Goal: Information Seeking & Learning: Learn about a topic

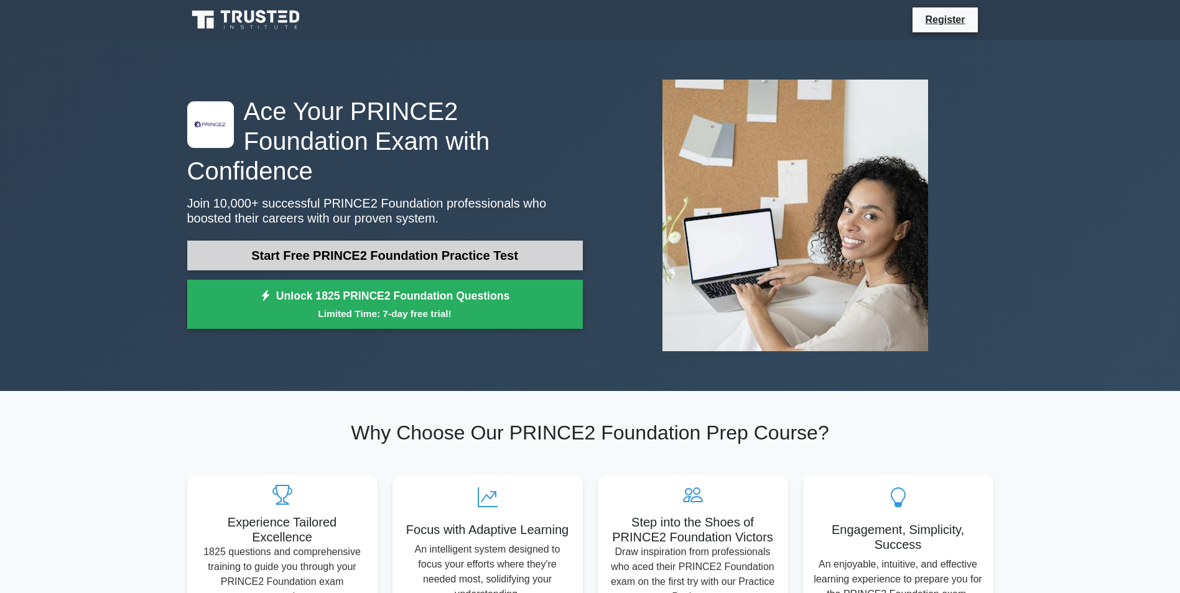
click at [457, 242] on link "Start Free PRINCE2 Foundation Practice Test" at bounding box center [385, 256] width 396 height 30
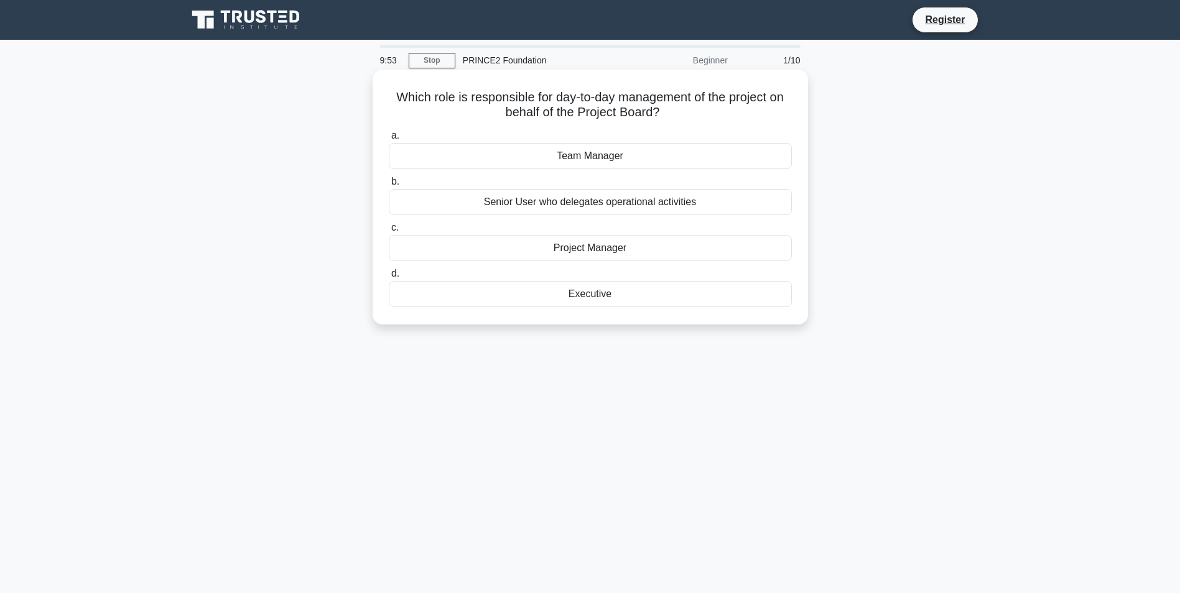
click at [574, 249] on div "Project Manager" at bounding box center [590, 248] width 403 height 26
click at [389, 232] on input "c. Project Manager" at bounding box center [389, 228] width 0 height 8
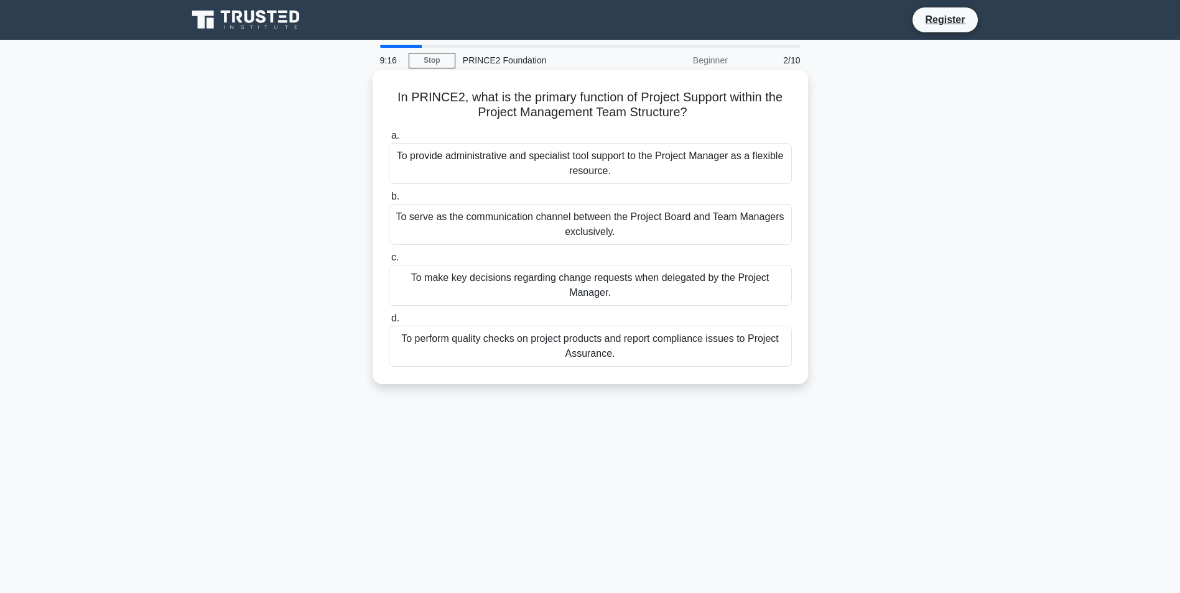
click at [542, 281] on div "To make key decisions regarding change requests when delegated by the Project M…" at bounding box center [590, 285] width 403 height 41
click at [389, 262] on input "c. To make key decisions regarding change requests when delegated by the Projec…" at bounding box center [389, 258] width 0 height 8
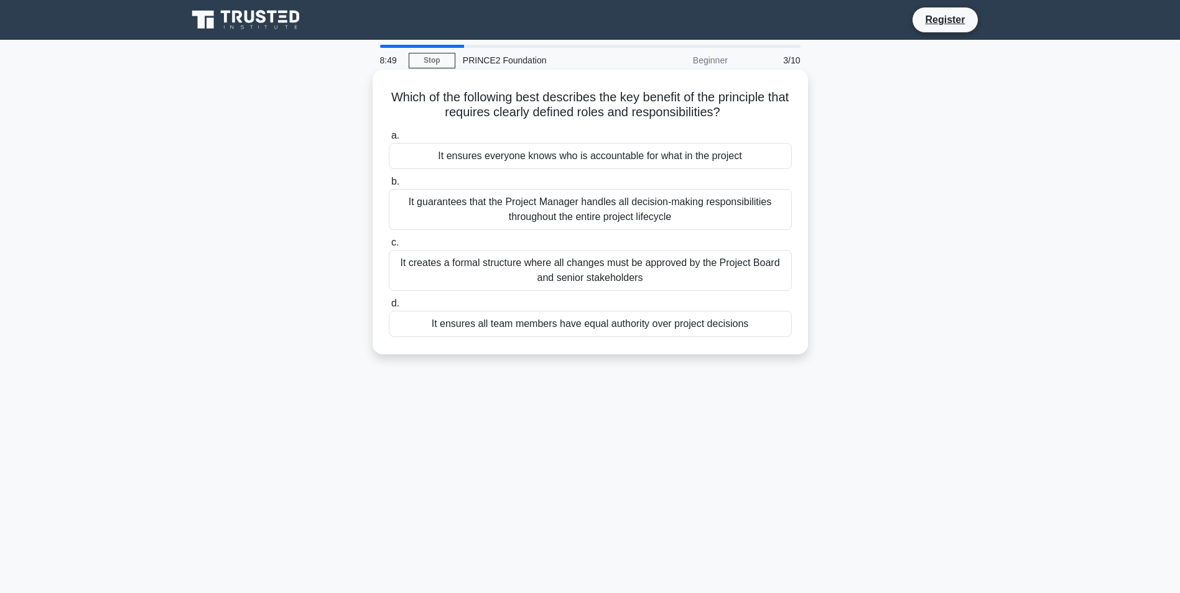
click at [568, 159] on div "It ensures everyone knows who is accountable for what in the project" at bounding box center [590, 156] width 403 height 26
click at [389, 140] on input "a. It ensures everyone knows who is accountable for what in the project" at bounding box center [389, 136] width 0 height 8
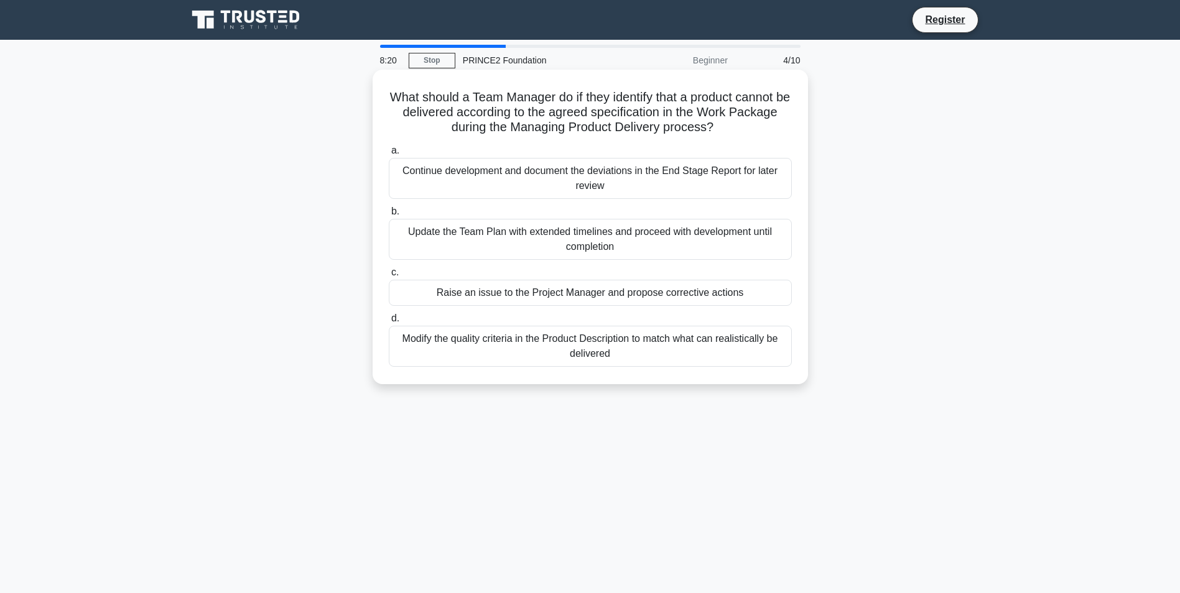
click at [576, 297] on div "Raise an issue to the Project Manager and propose corrective actions" at bounding box center [590, 293] width 403 height 26
click at [389, 277] on input "c. Raise an issue to the Project Manager and propose corrective actions" at bounding box center [389, 273] width 0 height 8
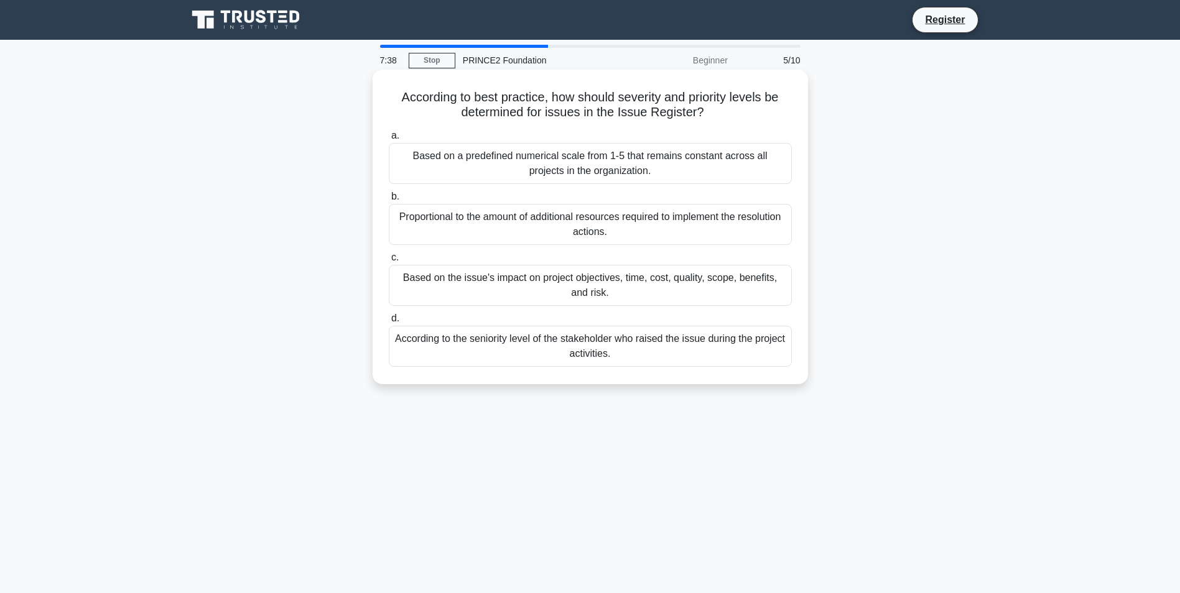
click at [541, 285] on div "Based on the issue's impact on project objectives, time, cost, quality, scope, …" at bounding box center [590, 285] width 403 height 41
click at [389, 262] on input "c. Based on the issue's impact on project objectives, time, cost, quality, scop…" at bounding box center [389, 258] width 0 height 8
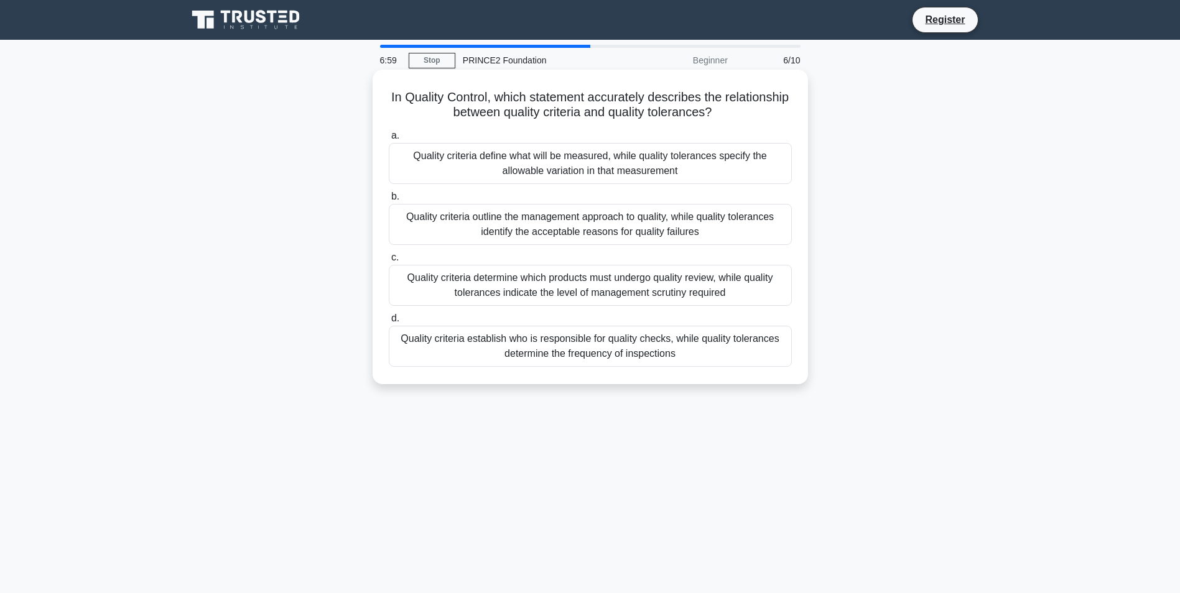
click at [628, 173] on div "Quality criteria define what will be measured, while quality tolerances specify…" at bounding box center [590, 163] width 403 height 41
click at [389, 140] on input "a. Quality criteria define what will be measured, while quality tolerances spec…" at bounding box center [389, 136] width 0 height 8
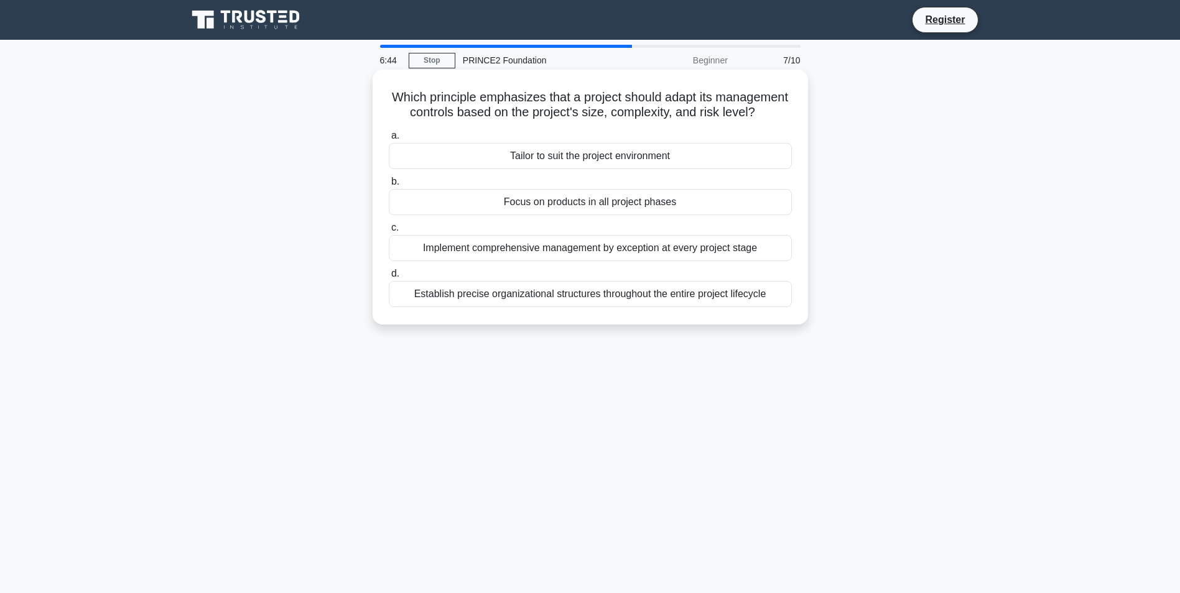
click at [569, 168] on div "Tailor to suit the project environment" at bounding box center [590, 156] width 403 height 26
click at [389, 140] on input "a. Tailor to suit the project environment" at bounding box center [389, 136] width 0 height 8
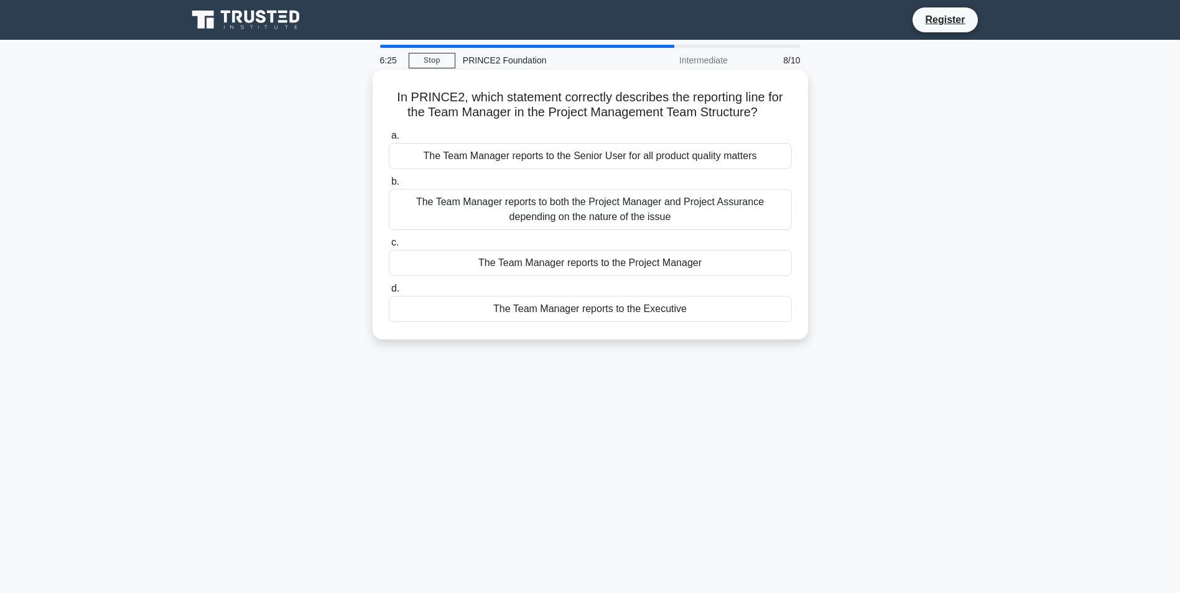
click at [525, 264] on div "The Team Manager reports to the Project Manager" at bounding box center [590, 263] width 403 height 26
click at [389, 247] on input "c. The Team Manager reports to the Project Manager" at bounding box center [389, 243] width 0 height 8
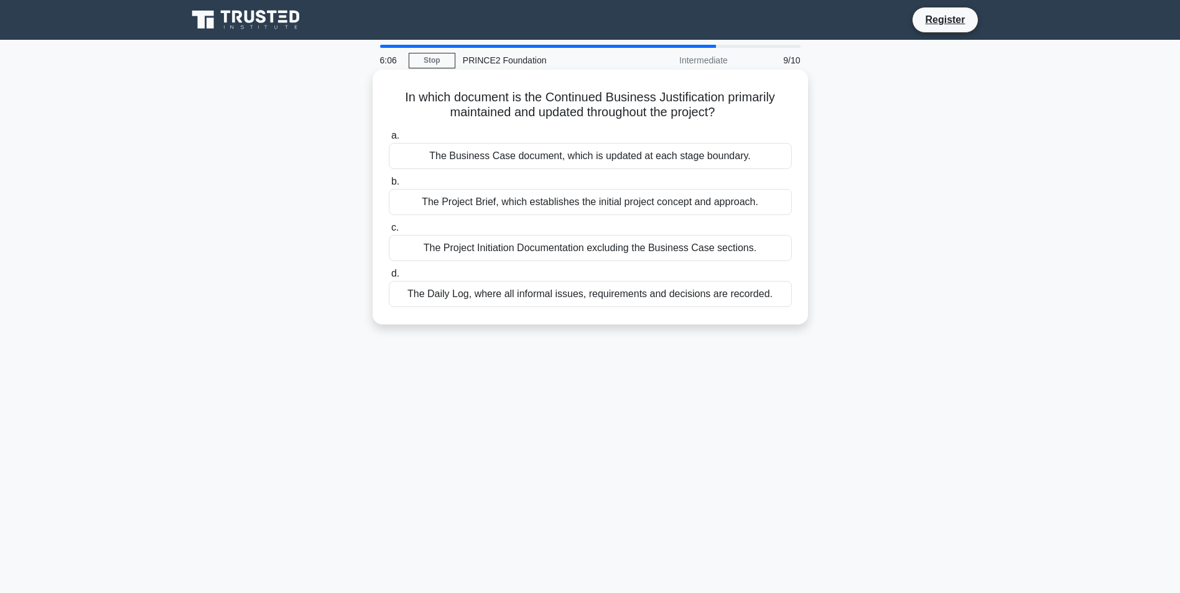
click at [488, 250] on div "The Project Initiation Documentation excluding the Business Case sections." at bounding box center [590, 248] width 403 height 26
click at [389, 232] on input "c. The Project Initiation Documentation excluding the Business Case sections." at bounding box center [389, 228] width 0 height 8
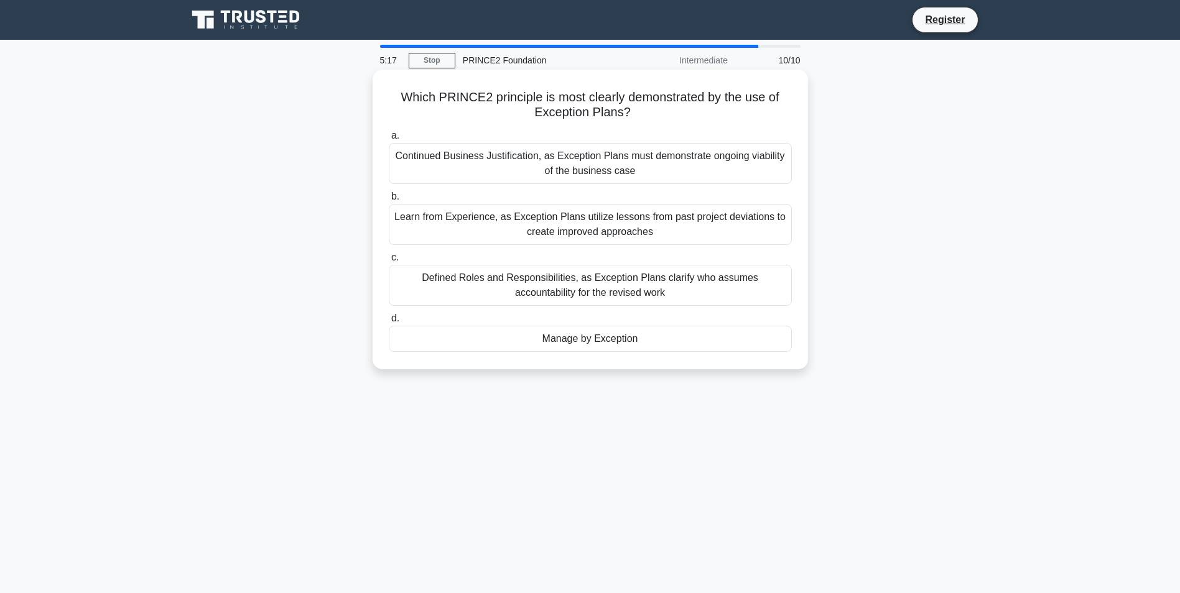
click at [535, 227] on div "Learn from Experience, as Exception Plans utilize lessons from past project dev…" at bounding box center [590, 224] width 403 height 41
click at [389, 201] on input "b. Learn from Experience, as Exception Plans utilize lessons from past project …" at bounding box center [389, 197] width 0 height 8
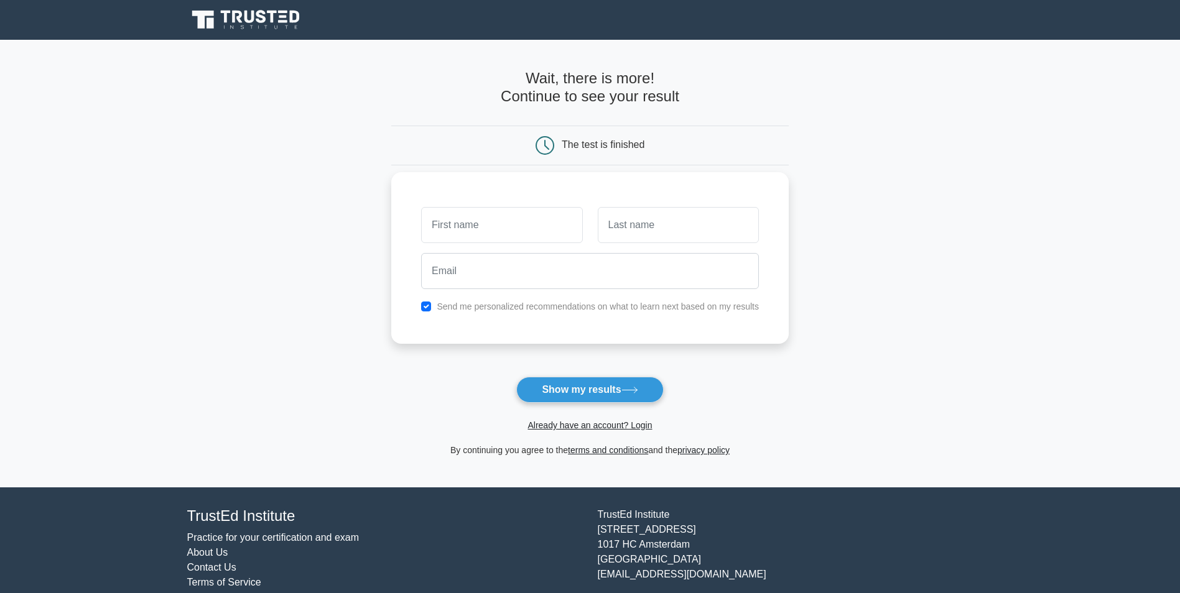
click at [501, 240] on input "text" at bounding box center [501, 225] width 161 height 36
type input "Vitor Oliveira"
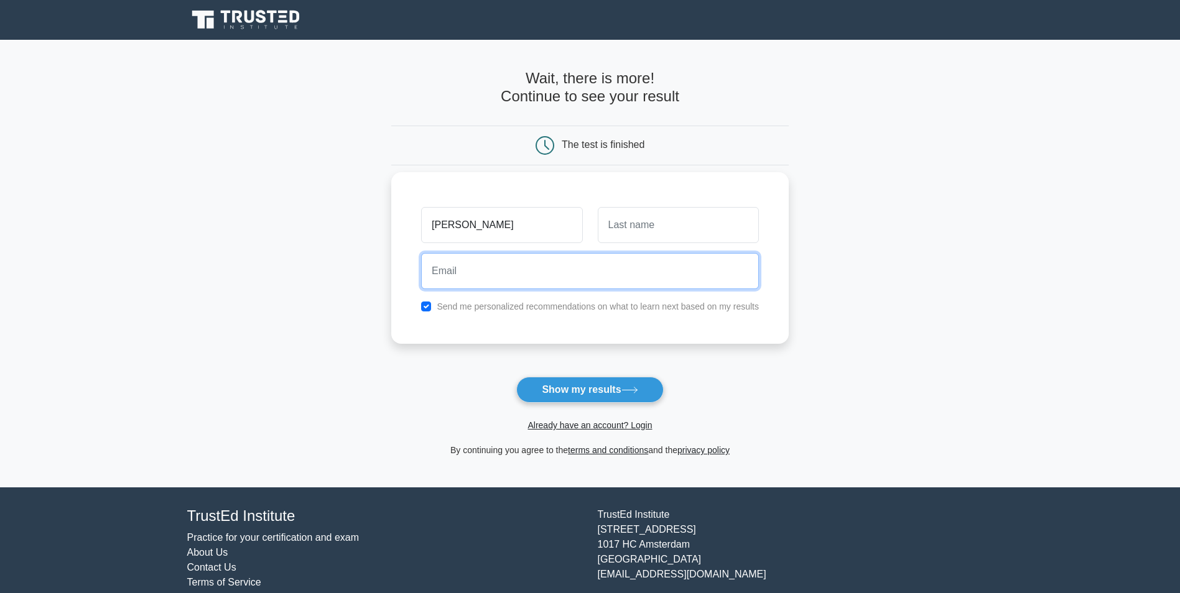
click at [544, 267] on input "email" at bounding box center [590, 271] width 338 height 36
type input "vnfoc95@gmail.com"
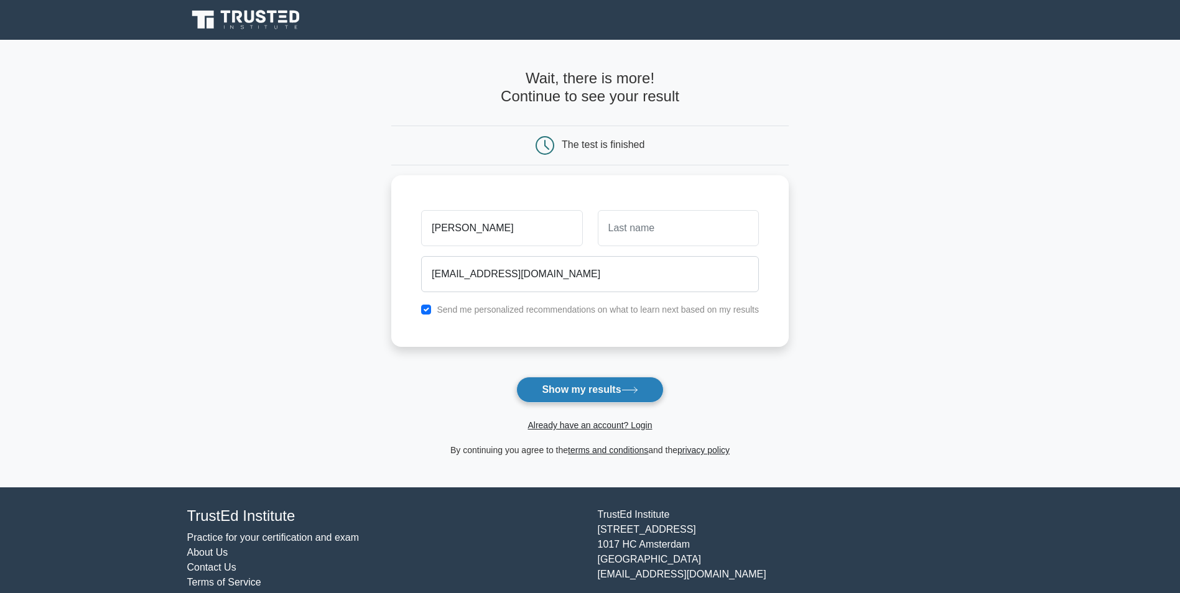
click at [616, 394] on button "Show my results" at bounding box center [589, 390] width 147 height 26
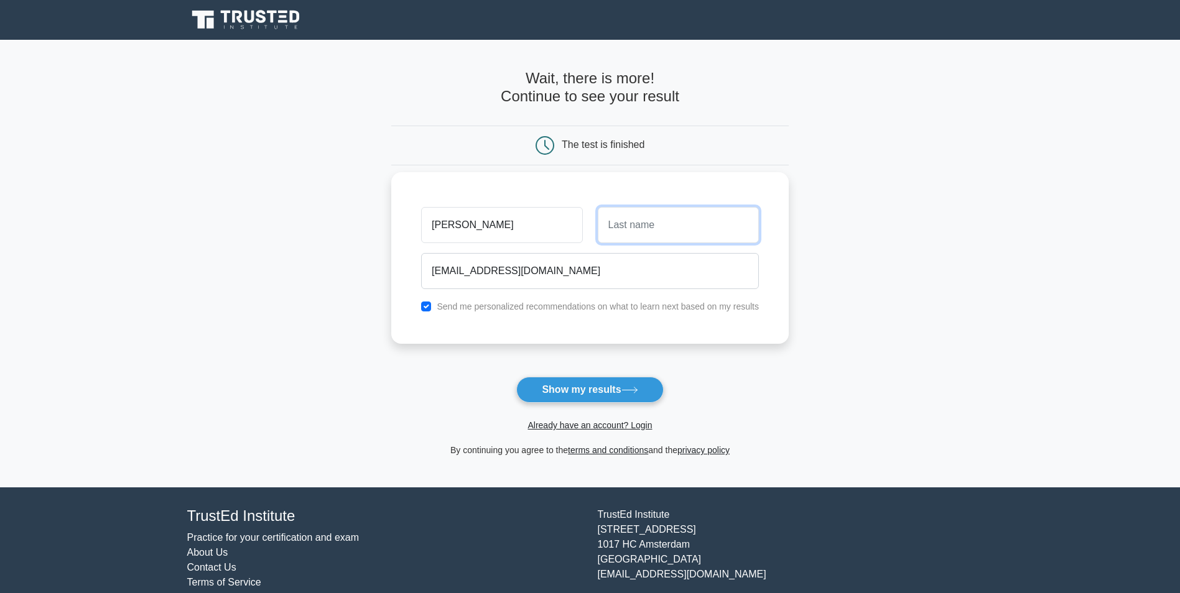
click at [646, 236] on input "text" at bounding box center [678, 225] width 161 height 36
type input "oliveira"
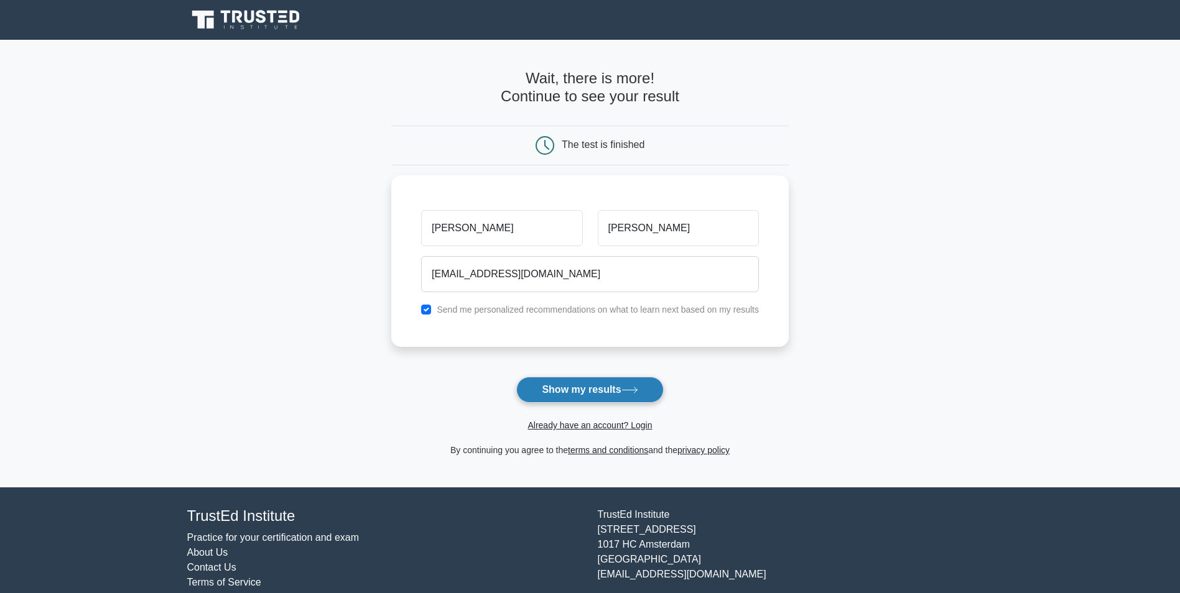
click at [611, 387] on button "Show my results" at bounding box center [589, 390] width 147 height 26
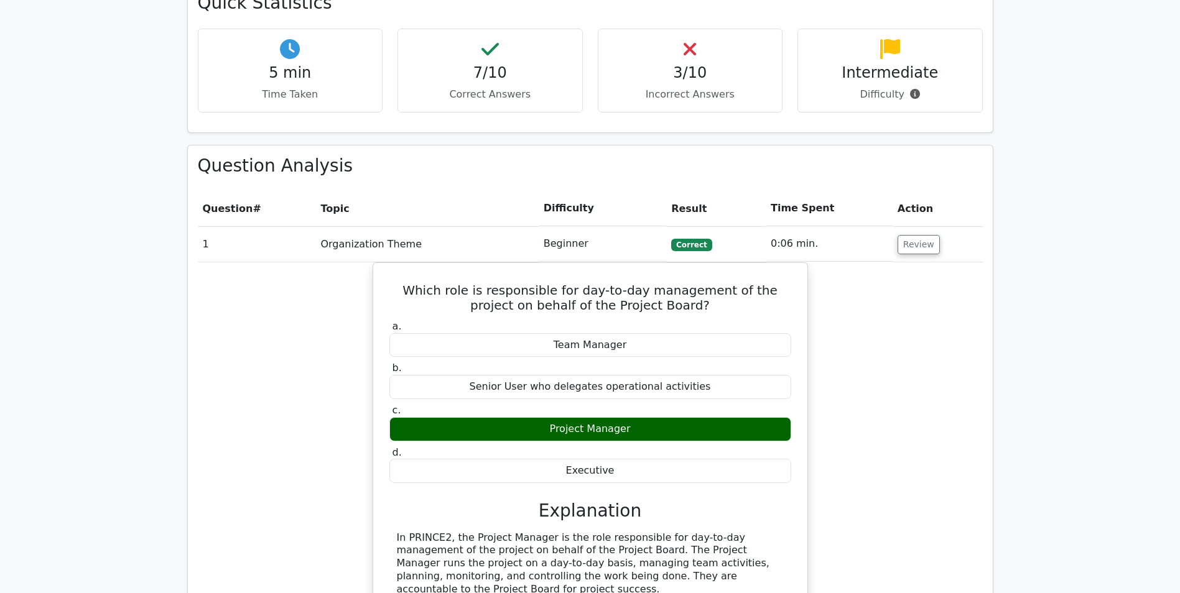
scroll to position [809, 0]
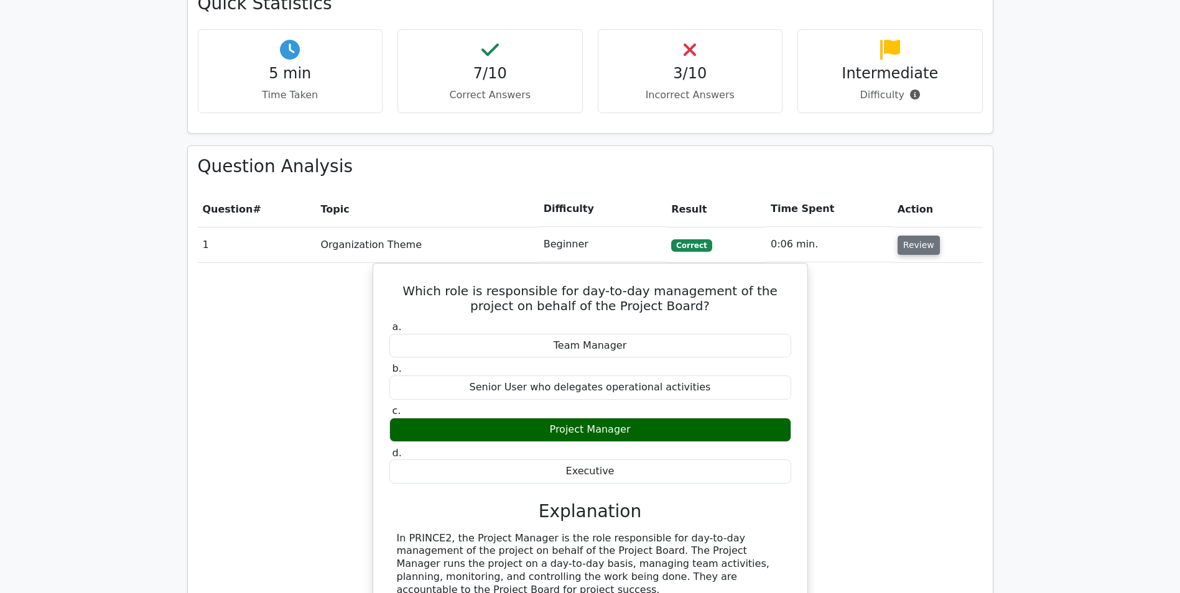
click at [914, 236] on button "Review" at bounding box center [919, 245] width 42 height 19
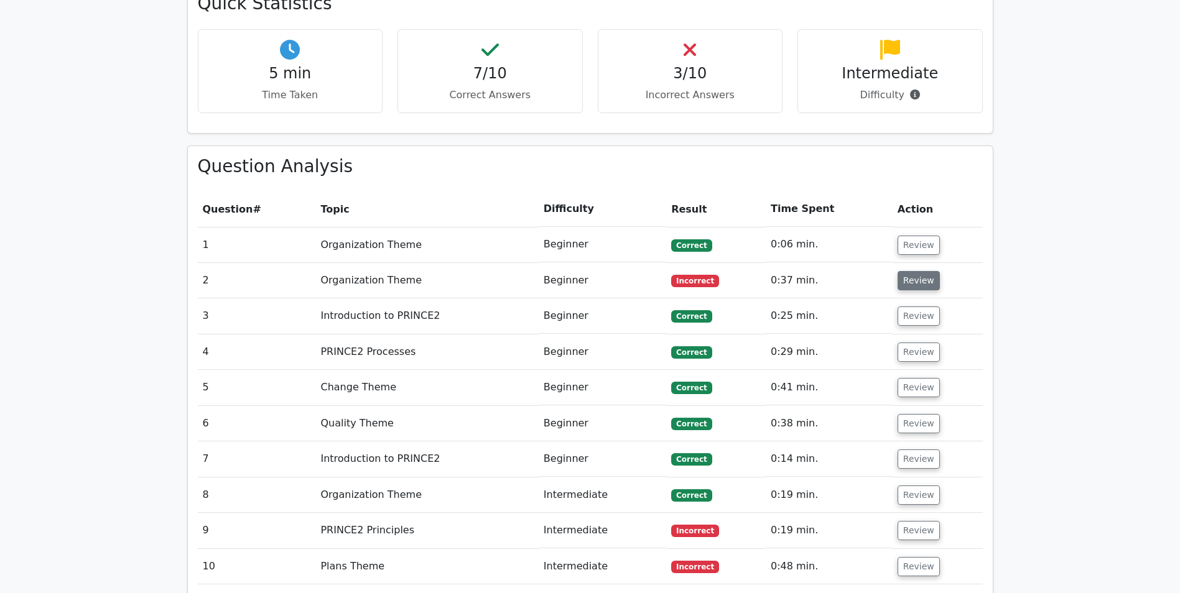
click at [908, 271] on button "Review" at bounding box center [919, 280] width 42 height 19
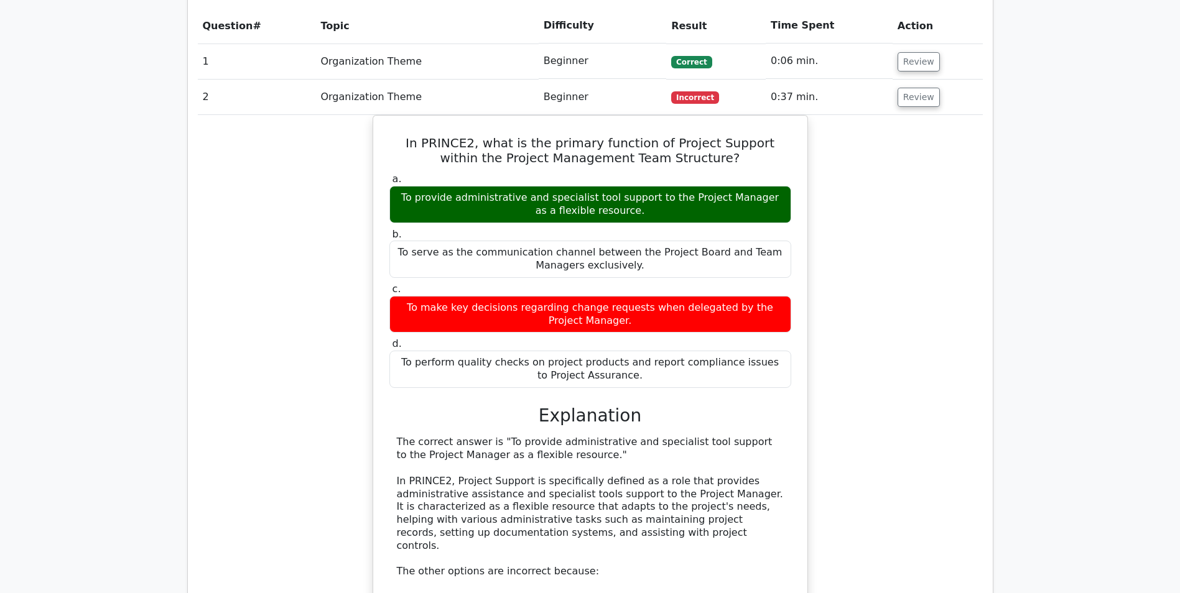
click at [1052, 314] on main ".st0{fill-rule:evenodd;clip-rule:evenodd;fill:#000041;} .st1{fill-rule:evenodd;…" at bounding box center [590, 306] width 1180 height 2522
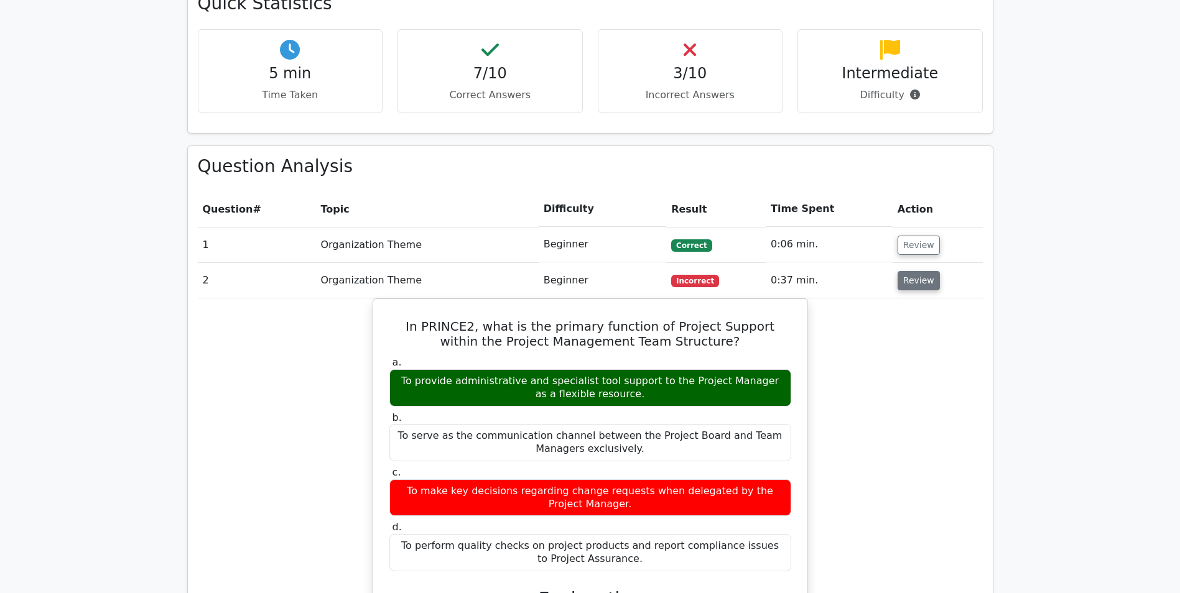
click at [906, 271] on button "Review" at bounding box center [919, 280] width 42 height 19
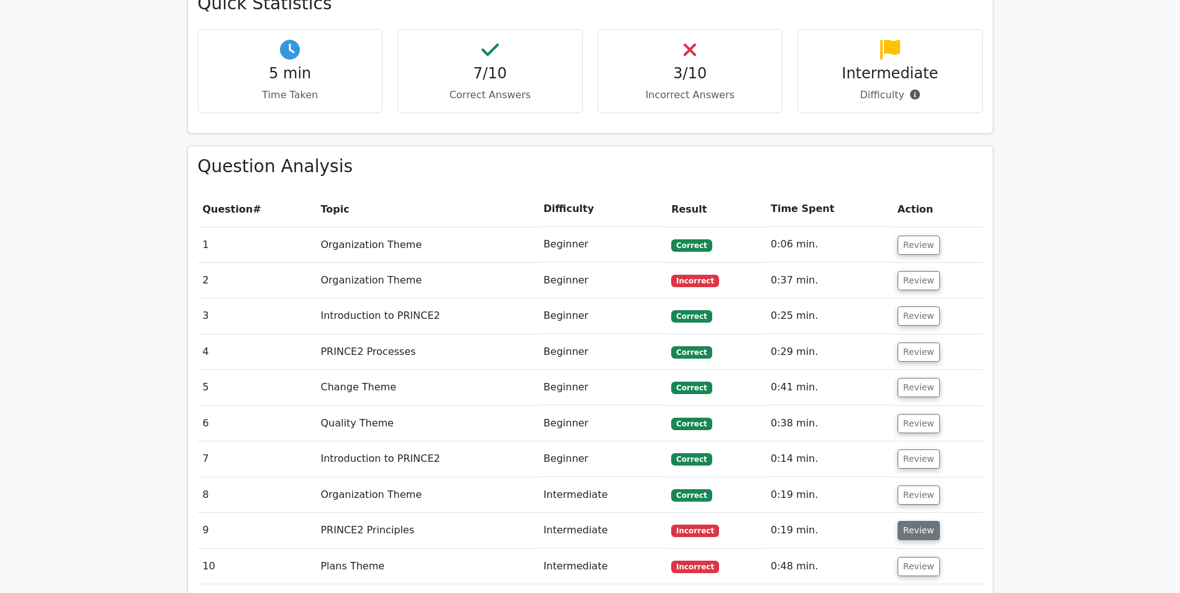
click at [909, 521] on button "Review" at bounding box center [919, 530] width 42 height 19
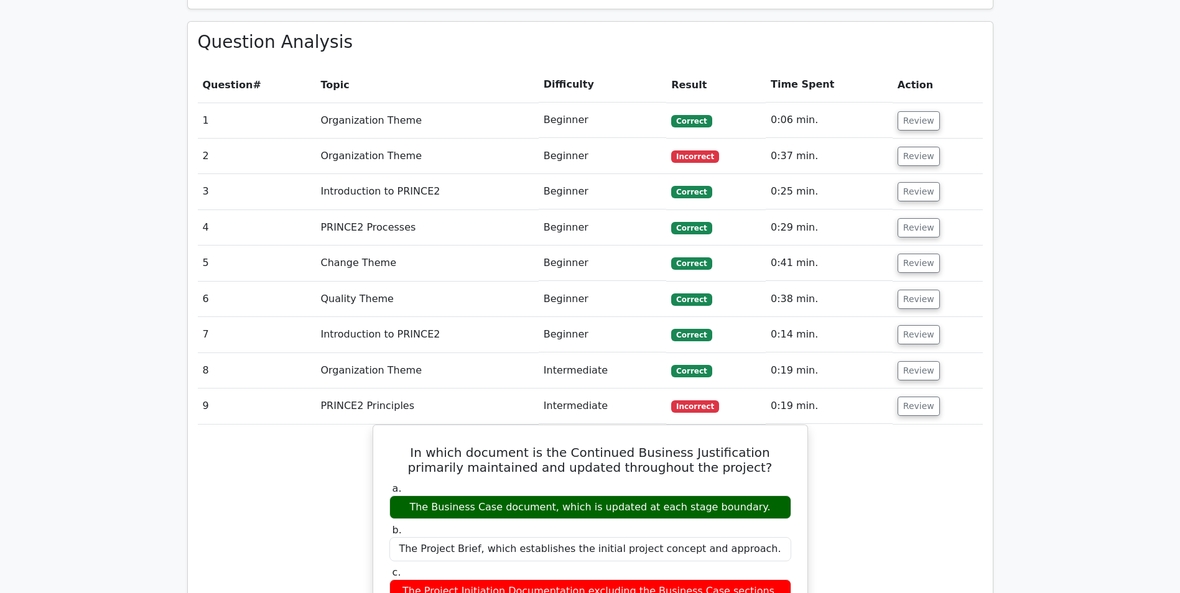
scroll to position [1057, 0]
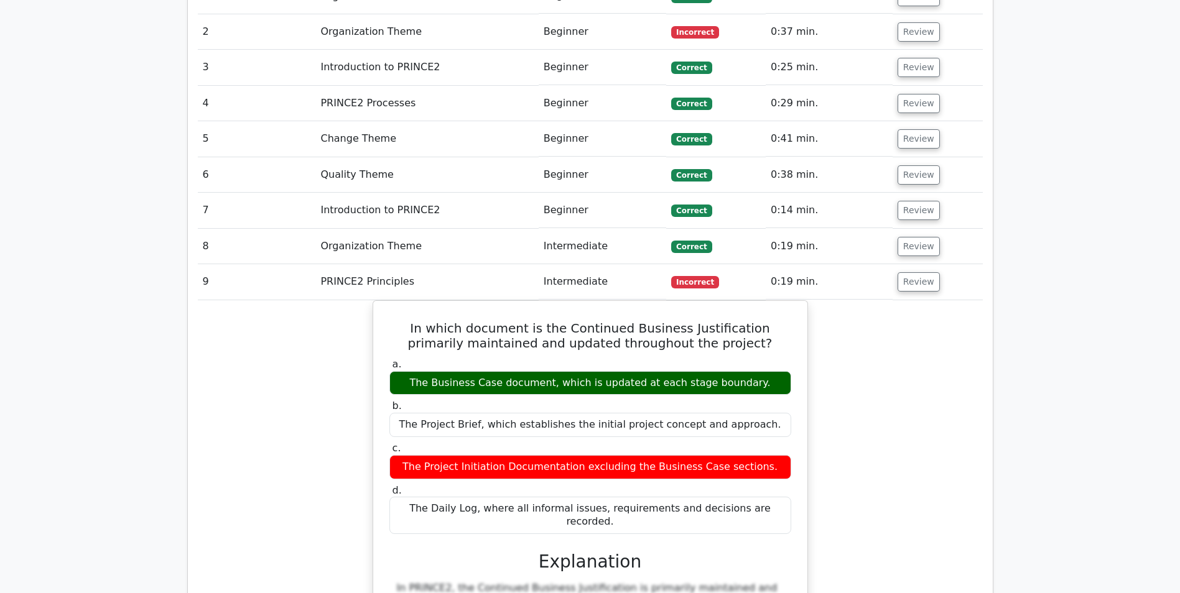
click at [911, 305] on div "In which document is the Continued Business Justification primarily maintained …" at bounding box center [590, 558] width 785 height 517
click at [934, 264] on td "Review" at bounding box center [938, 281] width 90 height 35
click at [921, 272] on button "Review" at bounding box center [919, 281] width 42 height 19
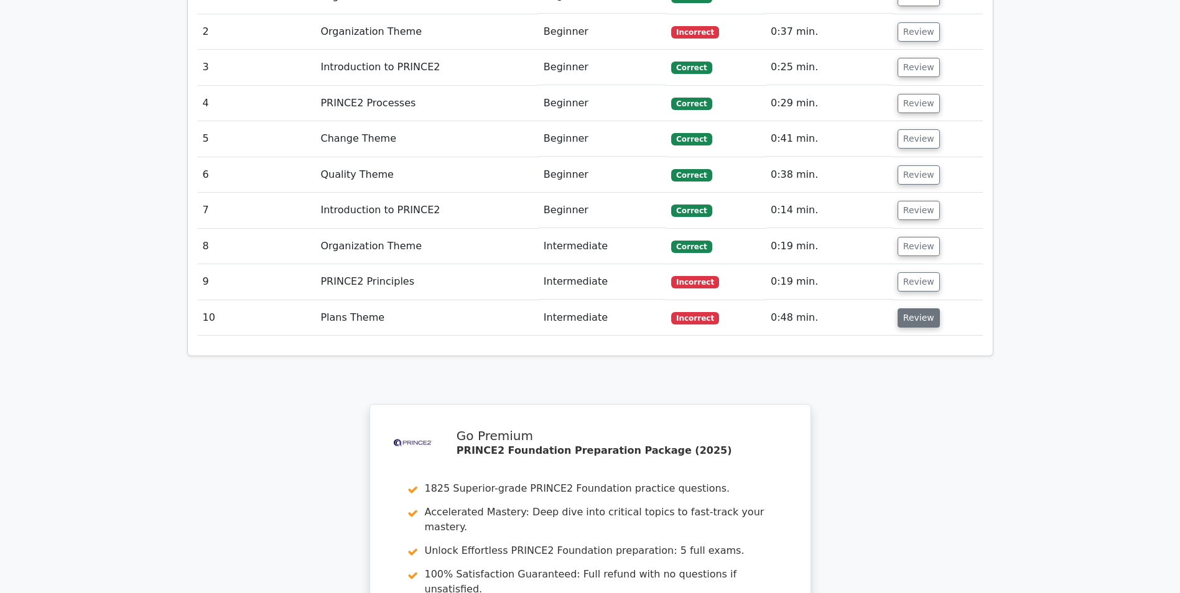
click at [910, 309] on button "Review" at bounding box center [919, 318] width 42 height 19
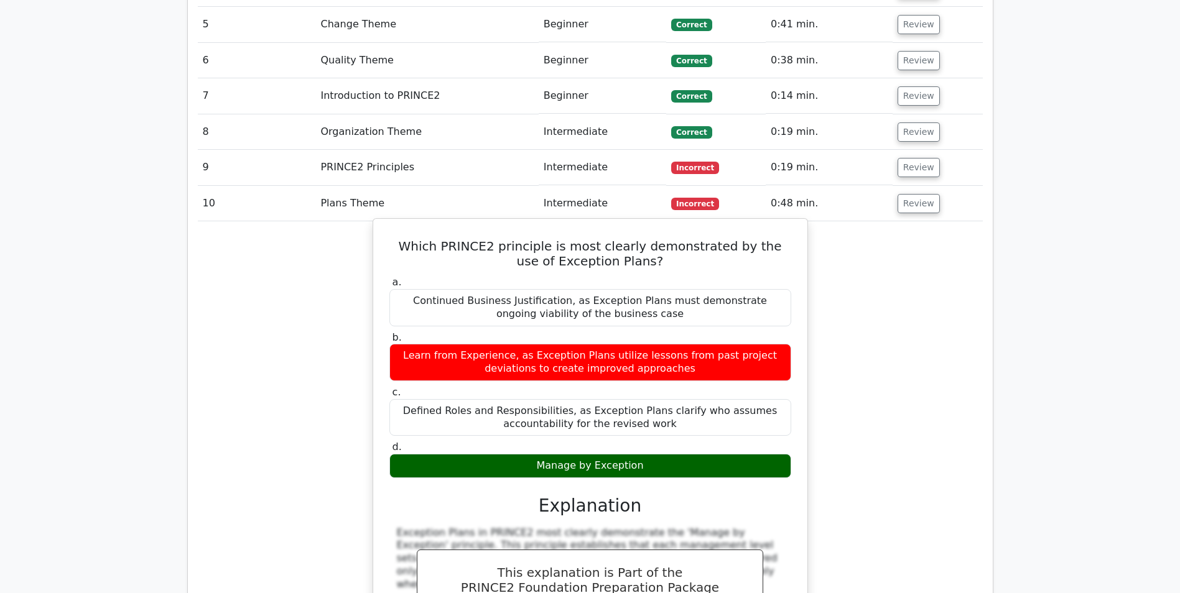
scroll to position [1182, 0]
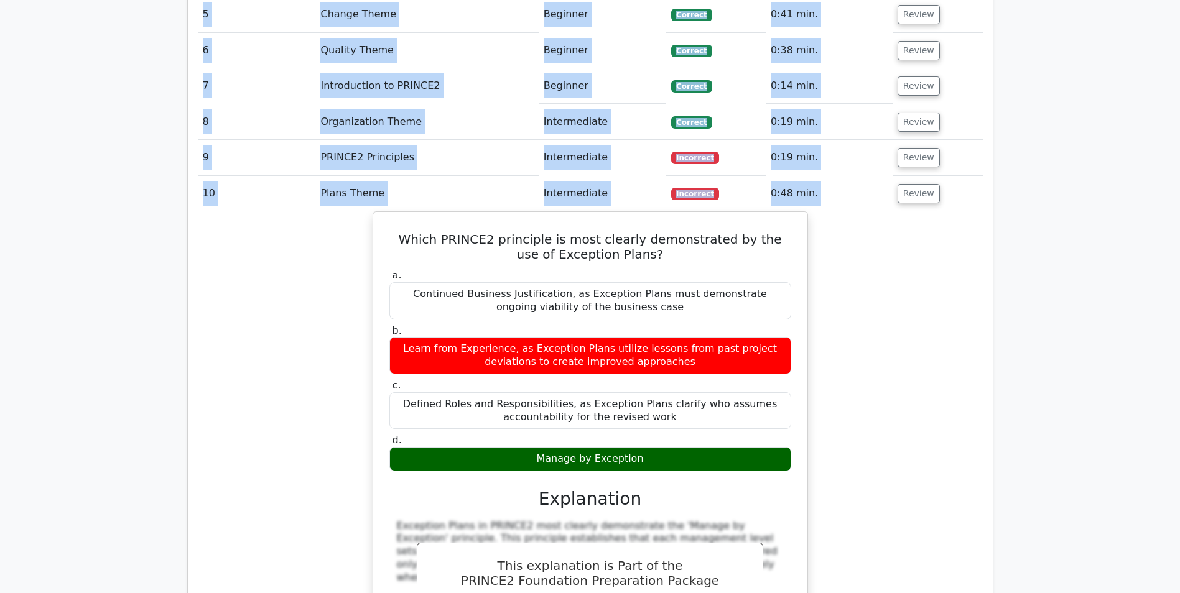
click at [988, 189] on div "Question Analysis Question # Topic Difficulty Result Time Spent Action 1 Organi…" at bounding box center [590, 358] width 805 height 1171
drag, startPoint x: 988, startPoint y: 189, endPoint x: 925, endPoint y: 286, distance: 115.4
click at [925, 286] on div "Which PRINCE2 principle is most clearly demonstrated by the use of Exception Pl…" at bounding box center [590, 553] width 785 height 685
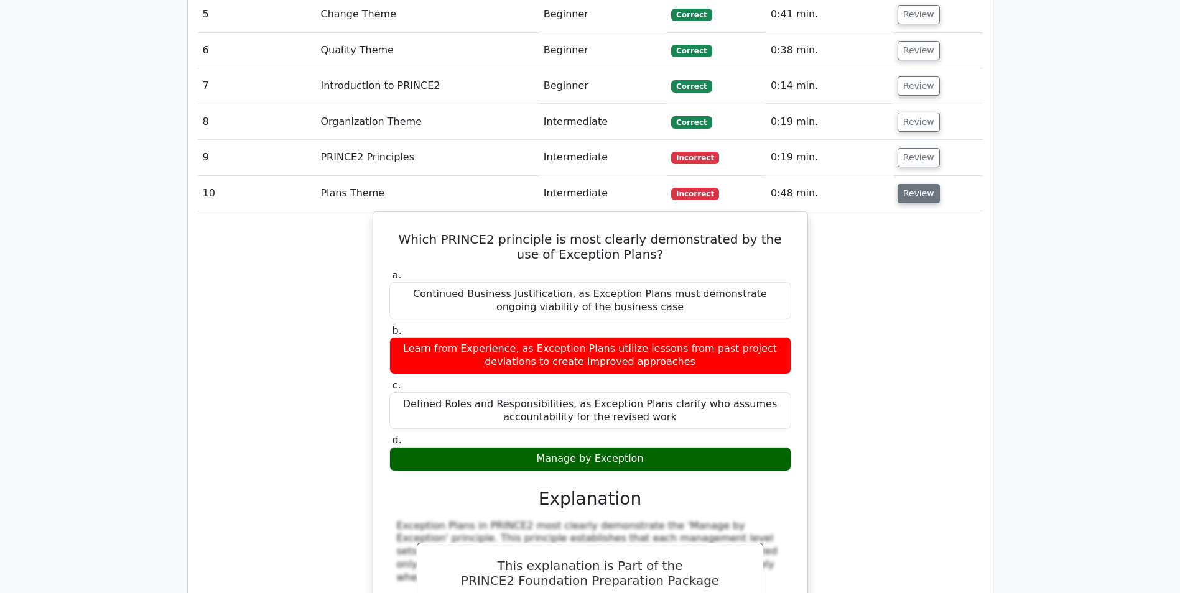
click at [912, 184] on button "Review" at bounding box center [919, 193] width 42 height 19
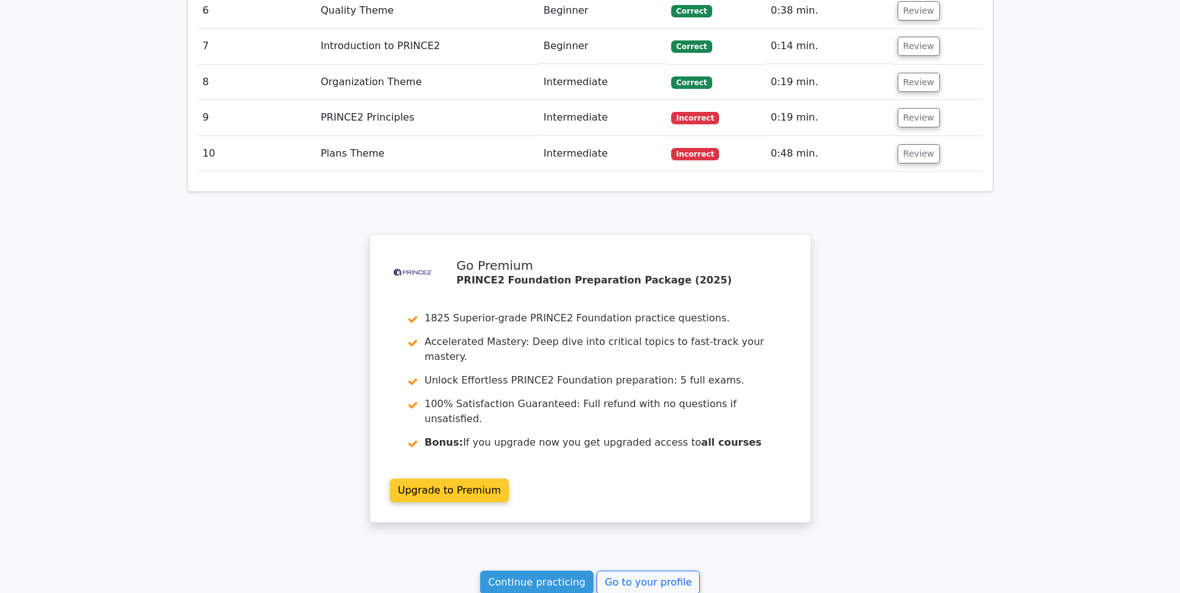
scroll to position [1244, 0]
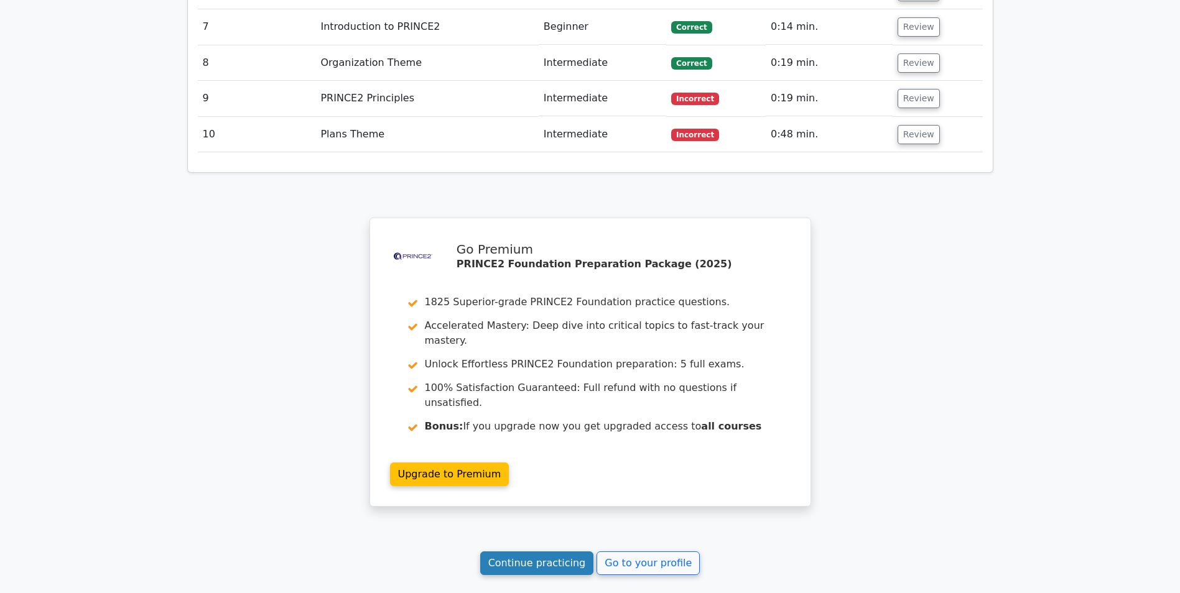
click at [538, 552] on link "Continue practicing" at bounding box center [537, 564] width 114 height 24
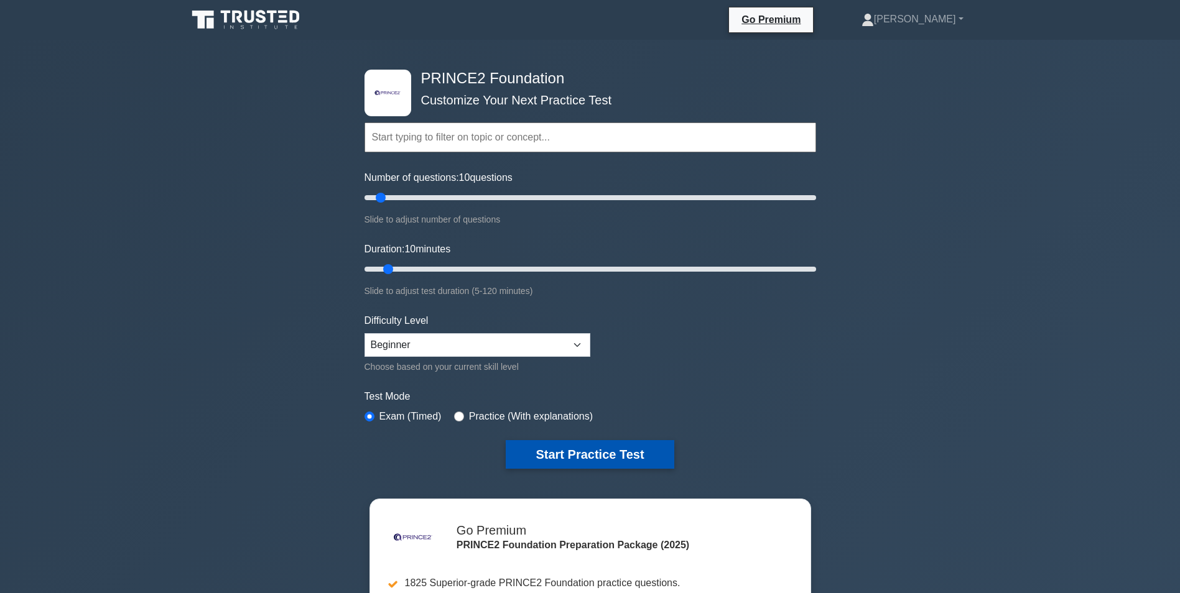
click at [626, 456] on button "Start Practice Test" at bounding box center [590, 454] width 168 height 29
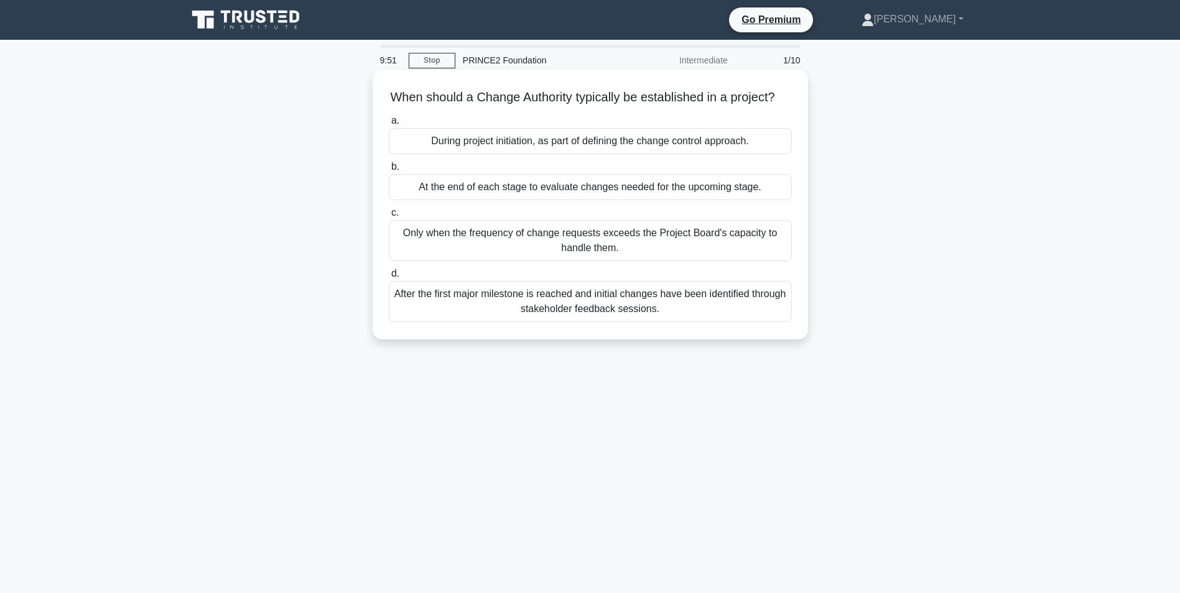
click at [620, 154] on div "During project initiation, as part of defining the change control approach." at bounding box center [590, 141] width 403 height 26
click at [389, 125] on input "a. During project initiation, as part of defining the change control approach." at bounding box center [389, 121] width 0 height 8
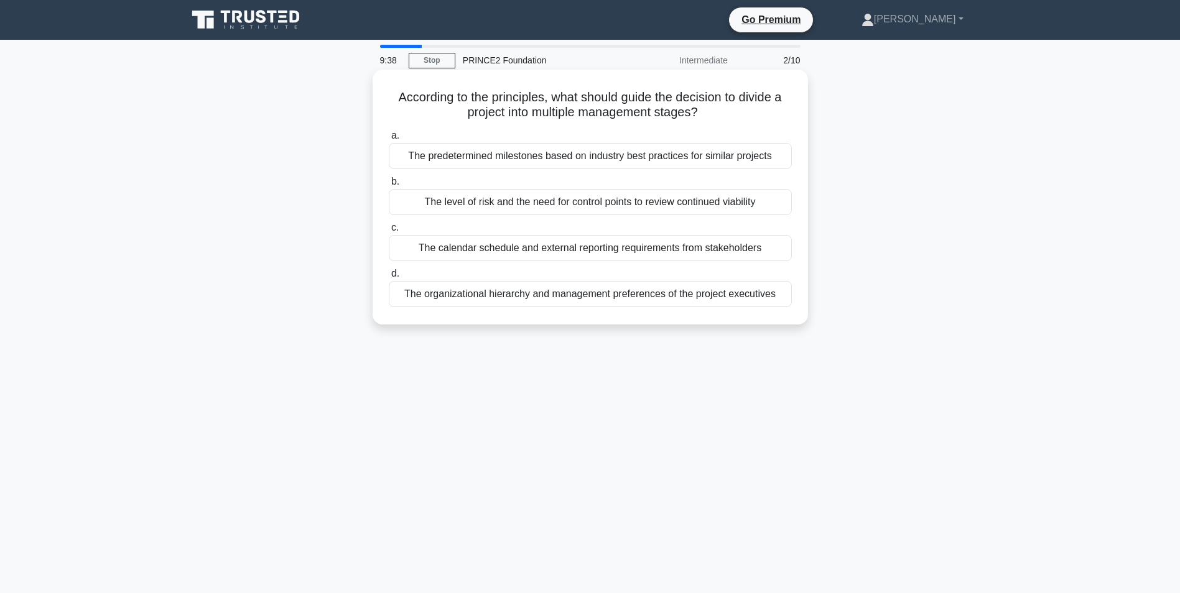
drag, startPoint x: 709, startPoint y: 113, endPoint x: 394, endPoint y: 101, distance: 314.4
click at [394, 101] on h5 "According to the principles, what should guide the decision to divide a project…" at bounding box center [591, 105] width 406 height 31
drag, startPoint x: 394, startPoint y: 101, endPoint x: 480, endPoint y: 101, distance: 85.8
copy h5 "According to the principles, what should guide the decision to divide a project…"
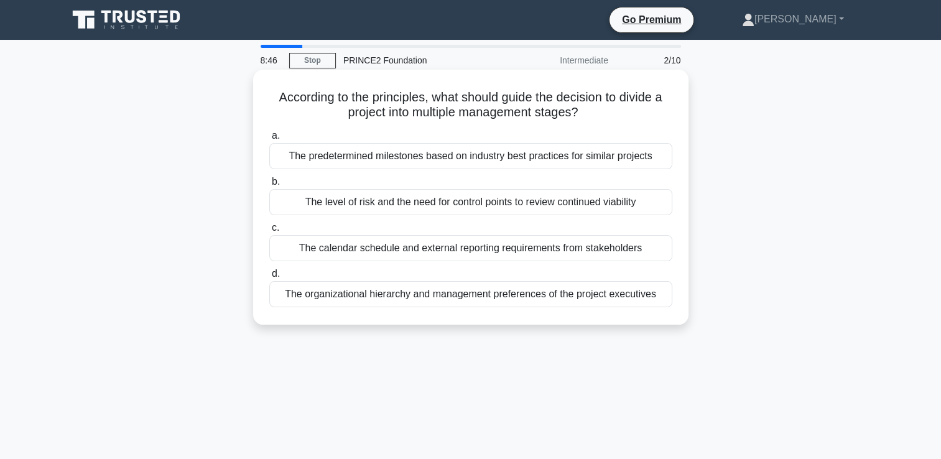
copy h5 "According to the principles, what should guide the decision to divide a project…"
click at [395, 204] on div "The level of risk and the need for control points to review continued viability" at bounding box center [470, 202] width 403 height 26
click at [269, 186] on input "b. The level of risk and the need for control points to review continued viabil…" at bounding box center [269, 182] width 0 height 8
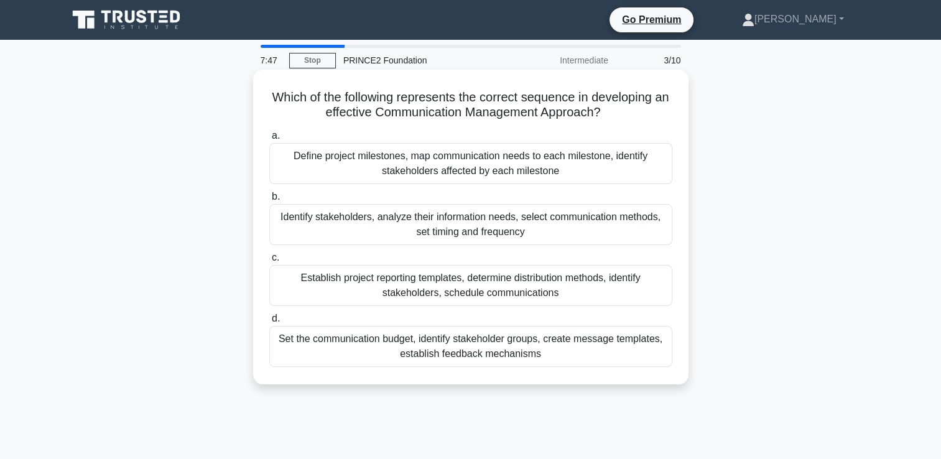
drag, startPoint x: 569, startPoint y: 121, endPoint x: 275, endPoint y: 101, distance: 294.3
click at [275, 101] on h5 "Which of the following represents the correct sequence in developing an effecti…" at bounding box center [471, 105] width 406 height 31
drag, startPoint x: 275, startPoint y: 101, endPoint x: 382, endPoint y: 107, distance: 107.2
copy h5 "Which of the following represents the correct sequence in developing an effecti…"
click at [421, 177] on div "Define project milestones, map communication needs to each milestone, identify …" at bounding box center [470, 163] width 403 height 41
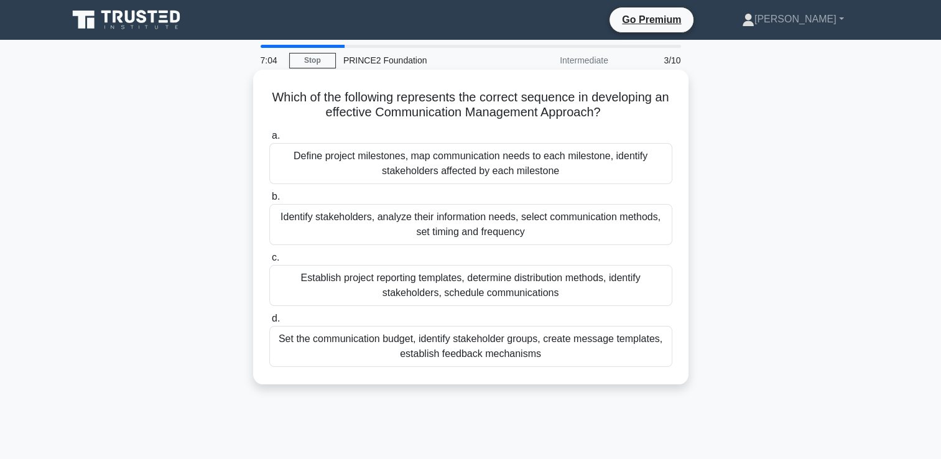
click at [269, 140] on input "a. Define project milestones, map communication needs to each milestone, identi…" at bounding box center [269, 136] width 0 height 8
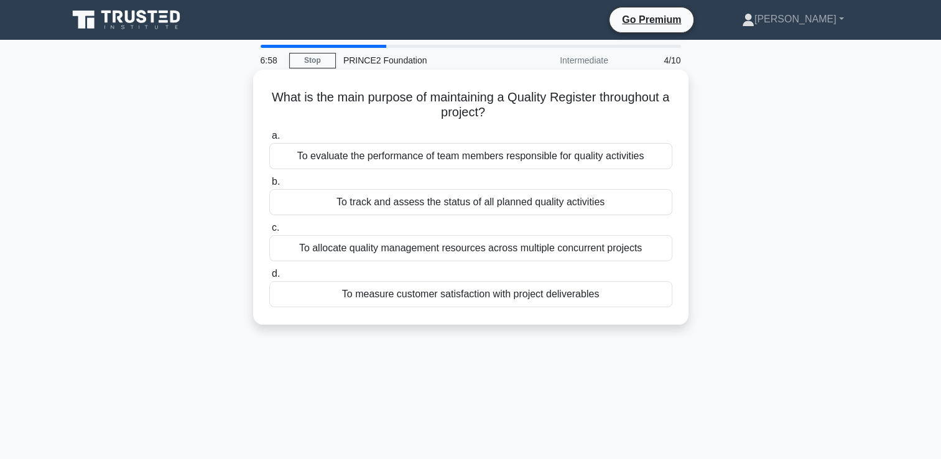
drag, startPoint x: 493, startPoint y: 117, endPoint x: 264, endPoint y: 98, distance: 230.3
click at [264, 98] on div "What is the main purpose of maintaining a Quality Register throughout a project…" at bounding box center [470, 197] width 425 height 245
drag, startPoint x: 264, startPoint y: 98, endPoint x: 312, endPoint y: 98, distance: 47.9
copy h5 "What is the main purpose of maintaining a Quality Register throughout a project?"
click at [567, 202] on div "To track and assess the status of all planned quality activities" at bounding box center [470, 202] width 403 height 26
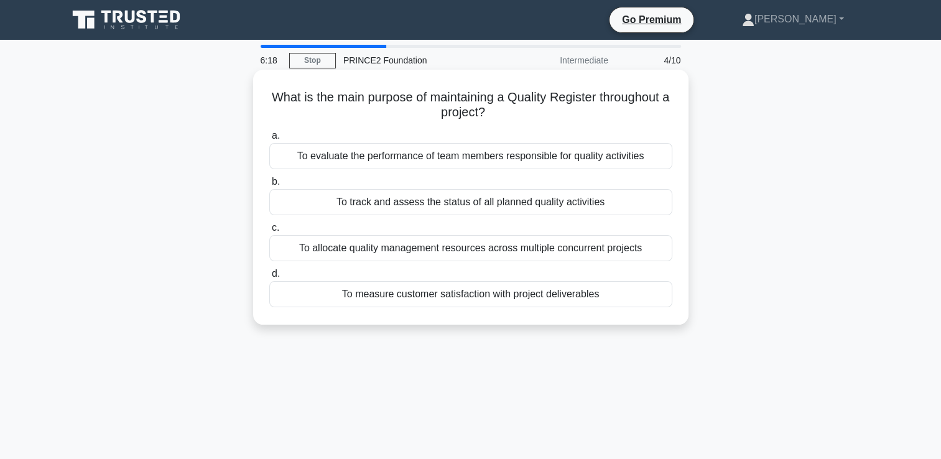
click at [269, 186] on input "b. To track and assess the status of all planned quality activities" at bounding box center [269, 182] width 0 height 8
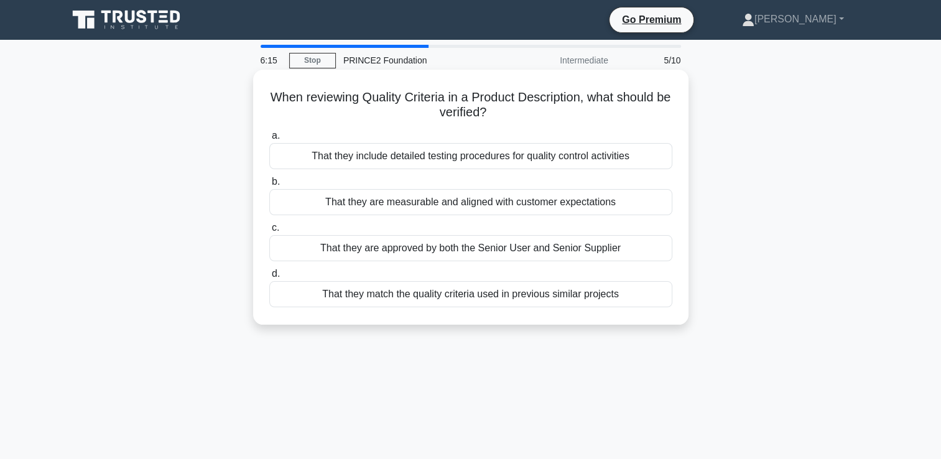
drag, startPoint x: 460, startPoint y: 115, endPoint x: 258, endPoint y: 98, distance: 202.2
click at [258, 98] on div "When reviewing Quality Criteria in a Product Description, what should be verifi…" at bounding box center [470, 197] width 425 height 245
drag, startPoint x: 258, startPoint y: 98, endPoint x: 292, endPoint y: 95, distance: 34.4
copy h5 "When reviewing Quality Criteria in a Product Description, what should be verifi…"
click at [532, 248] on div "That they are approved by both the Senior User and Senior Supplier" at bounding box center [470, 248] width 403 height 26
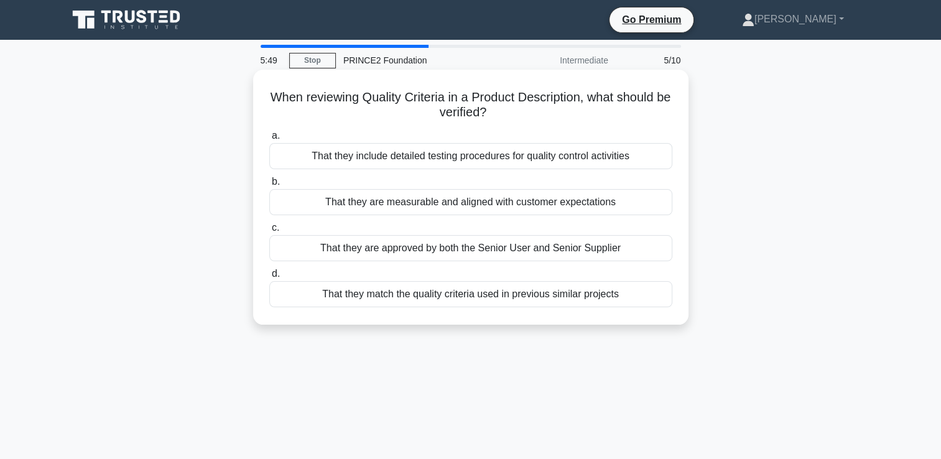
click at [269, 232] on input "c. That they are approved by both the Senior User and Senior Supplier" at bounding box center [269, 228] width 0 height 8
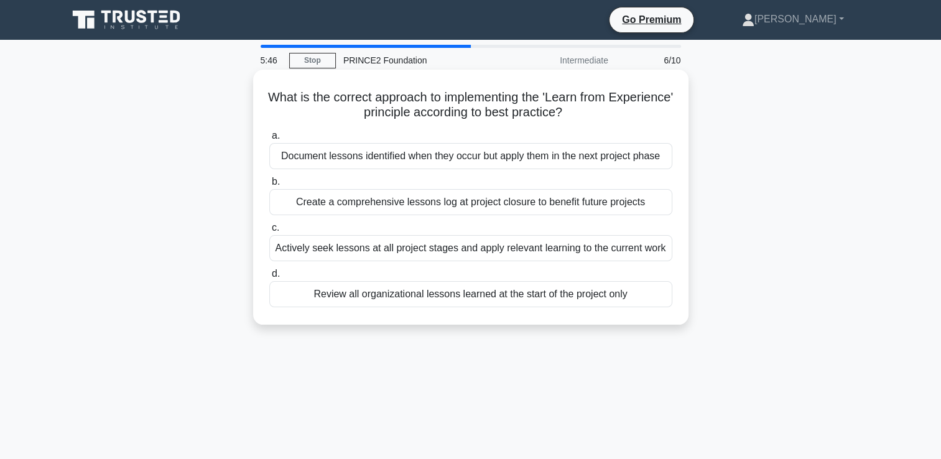
drag, startPoint x: 605, startPoint y: 116, endPoint x: 299, endPoint y: 99, distance: 306.5
click at [299, 99] on h5 "What is the correct approach to implementing the 'Learn from Experience' princi…" at bounding box center [471, 105] width 406 height 31
drag, startPoint x: 299, startPoint y: 99, endPoint x: 346, endPoint y: 103, distance: 47.5
copy h5 "What is the correct approach to implementing the 'Learn from Experience' princi…"
click at [462, 255] on div "Actively seek lessons at all project stages and apply relevant learning to the …" at bounding box center [470, 248] width 403 height 26
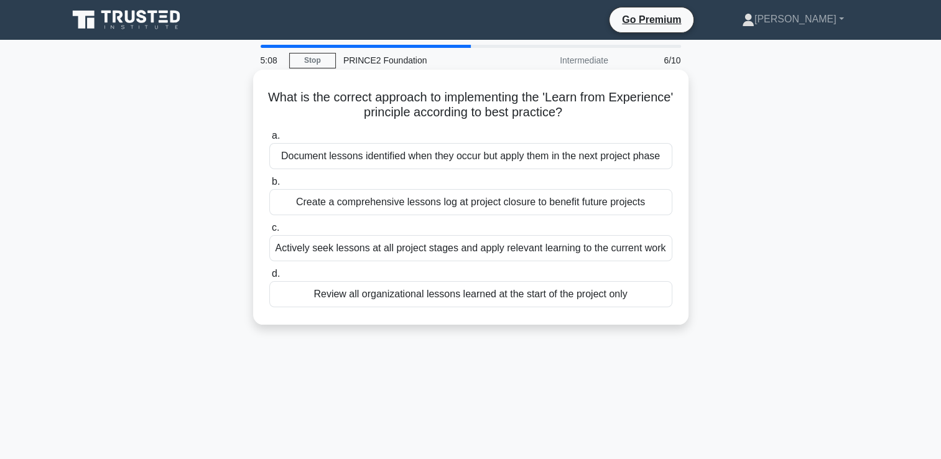
click at [269, 232] on input "c. Actively seek lessons at all project stages and apply relevant learning to t…" at bounding box center [269, 228] width 0 height 8
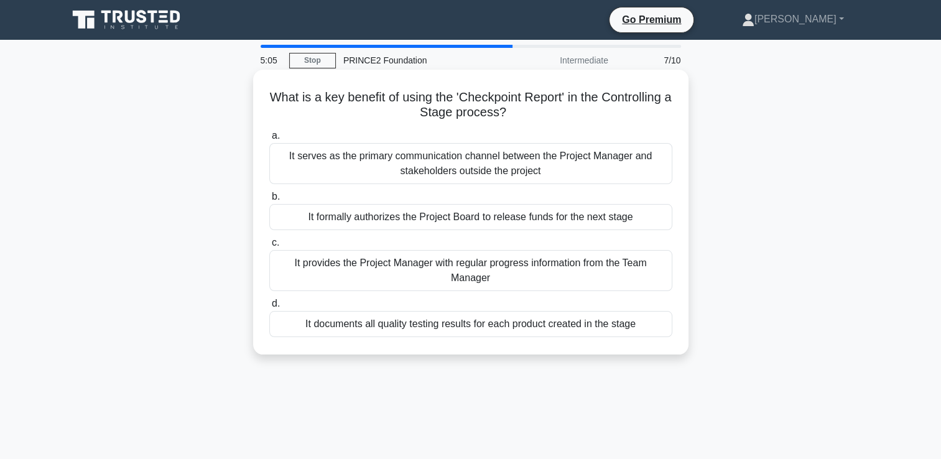
drag, startPoint x: 402, startPoint y: 108, endPoint x: 562, endPoint y: 111, distance: 159.9
click at [562, 111] on h5 "What is a key benefit of using the 'Checkpoint Report' in the Controlling a Sta…" at bounding box center [471, 105] width 406 height 31
drag, startPoint x: 562, startPoint y: 111, endPoint x: 491, endPoint y: 101, distance: 71.7
copy h5 "What is a key benefit of using the 'Checkpoint Report' in the Controlling a Sta…"
click at [476, 270] on div "It provides the Project Manager with regular progress information from the Team…" at bounding box center [470, 270] width 403 height 41
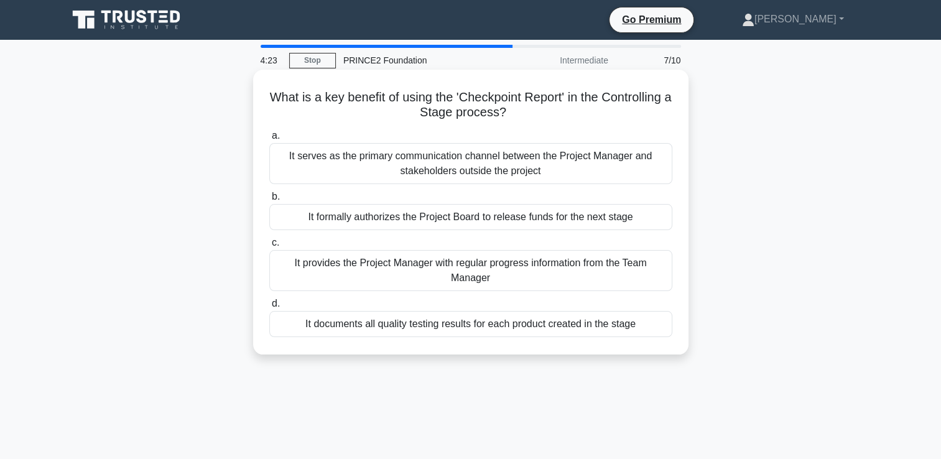
click at [269, 247] on input "c. It provides the Project Manager with regular progress information from the T…" at bounding box center [269, 243] width 0 height 8
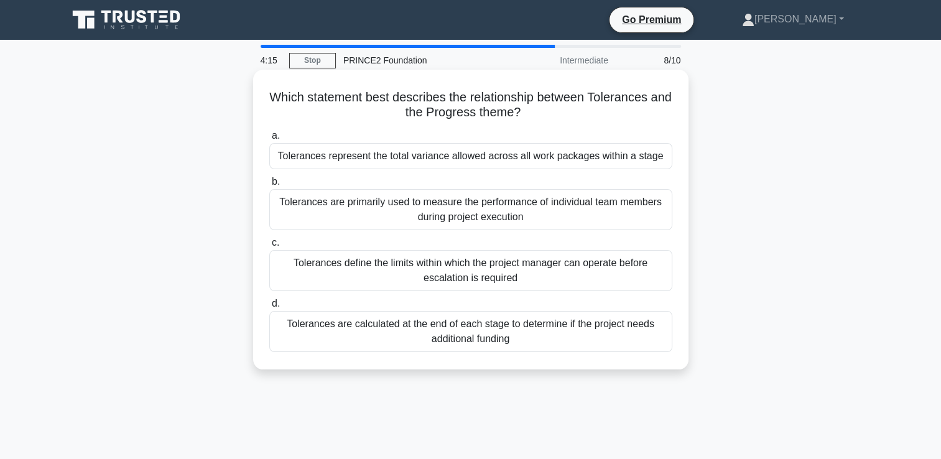
drag, startPoint x: 274, startPoint y: 101, endPoint x: 550, endPoint y: 116, distance: 276.0
click at [550, 116] on h5 "Which statement best describes the relationship between Tolerances and the Prog…" at bounding box center [471, 105] width 406 height 31
drag, startPoint x: 550, startPoint y: 116, endPoint x: 455, endPoint y: 99, distance: 96.6
copy h5 "Which statement best describes the relationship between Tolerances and the Prog…"
click at [521, 281] on div "Tolerances define the limits within which the project manager can operate befor…" at bounding box center [470, 270] width 403 height 41
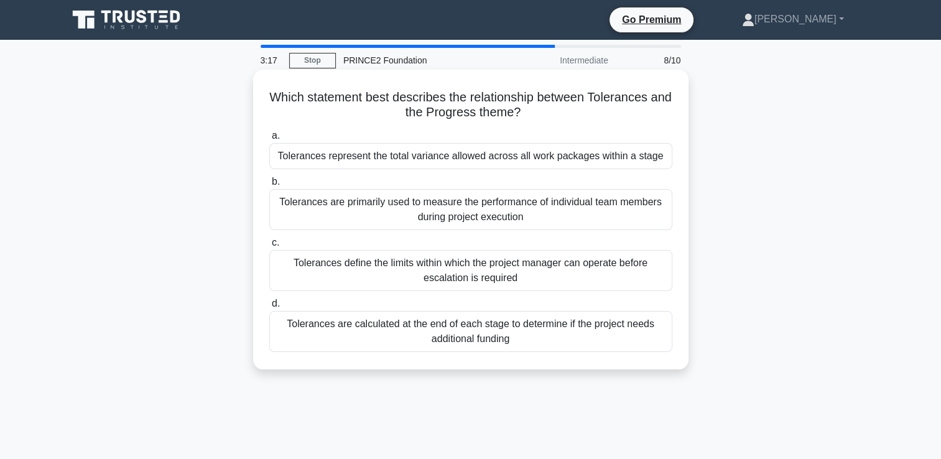
click at [269, 247] on input "c. Tolerances define the limits within which the project manager can operate be…" at bounding box center [269, 243] width 0 height 8
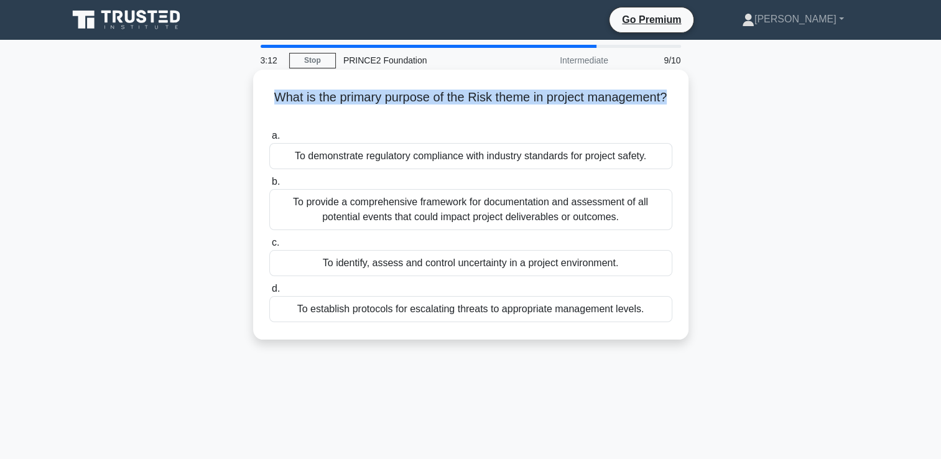
drag, startPoint x: 649, startPoint y: 96, endPoint x: 269, endPoint y: 100, distance: 380.7
click at [269, 100] on h5 "What is the primary purpose of the Risk theme in project management? .spinner_0…" at bounding box center [471, 105] width 406 height 31
drag, startPoint x: 269, startPoint y: 100, endPoint x: 302, endPoint y: 98, distance: 33.0
copy h5 "What is the primary purpose of the Risk theme in project management?"
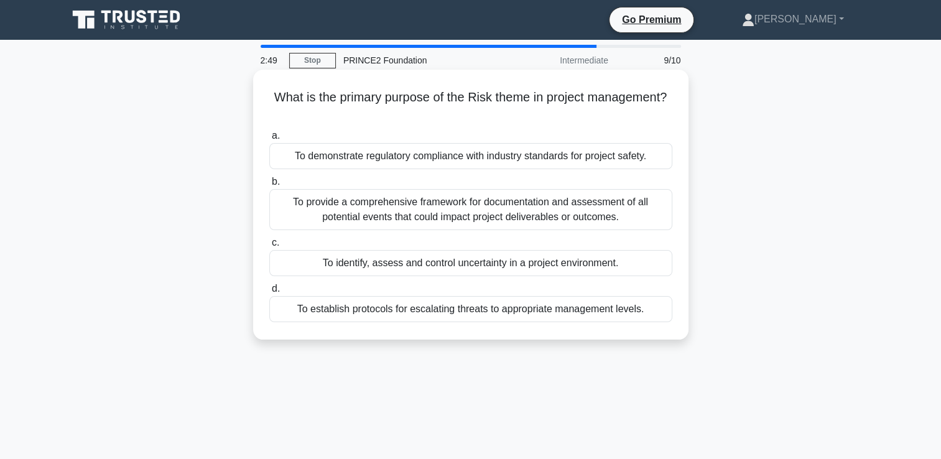
click at [475, 267] on div "To identify, assess and control uncertainty in a project environment." at bounding box center [470, 263] width 403 height 26
click at [269, 247] on input "c. To identify, assess and control uncertainty in a project environment." at bounding box center [269, 243] width 0 height 8
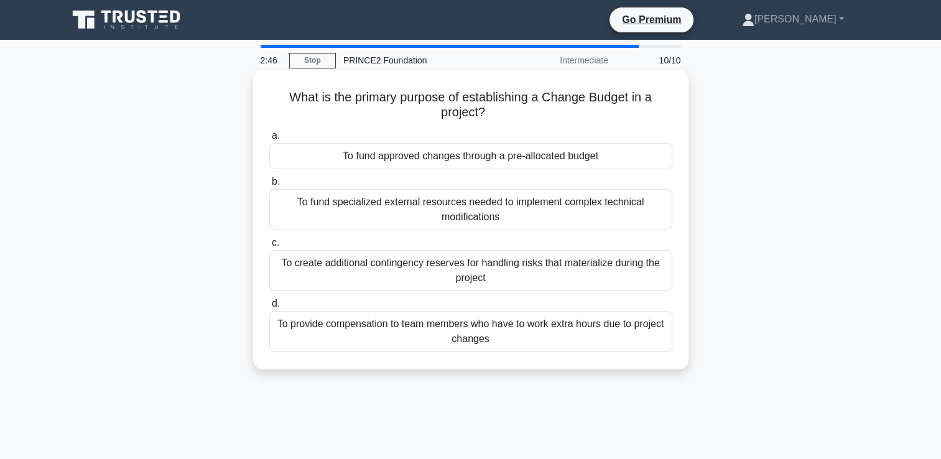
drag, startPoint x: 290, startPoint y: 97, endPoint x: 649, endPoint y: 121, distance: 359.1
click at [649, 121] on h5 "What is the primary purpose of establishing a Change Budget in a project? .spin…" at bounding box center [471, 105] width 406 height 31
copy h5 "What is the primary purpose of establishing a Change Budget in a project?"
click at [530, 280] on div "To create additional contingency reserves for handling risks that materialize d…" at bounding box center [470, 270] width 403 height 41
click at [269, 247] on input "c. To create additional contingency reserves for handling risks that materializ…" at bounding box center [269, 243] width 0 height 8
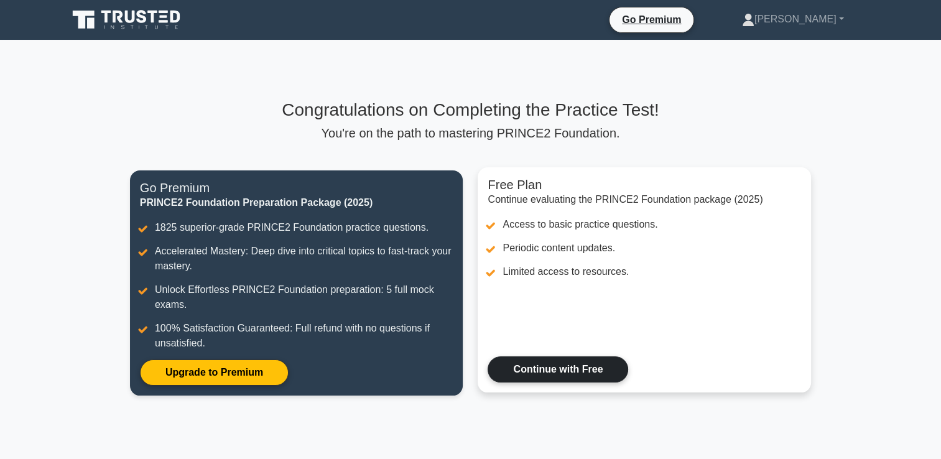
click at [569, 370] on link "Continue with Free" at bounding box center [558, 369] width 141 height 26
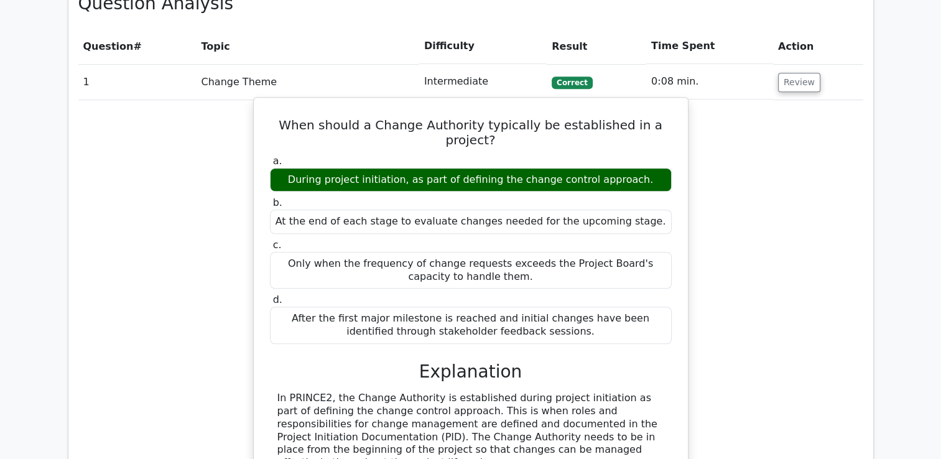
scroll to position [933, 0]
